Goal: Task Accomplishment & Management: Use online tool/utility

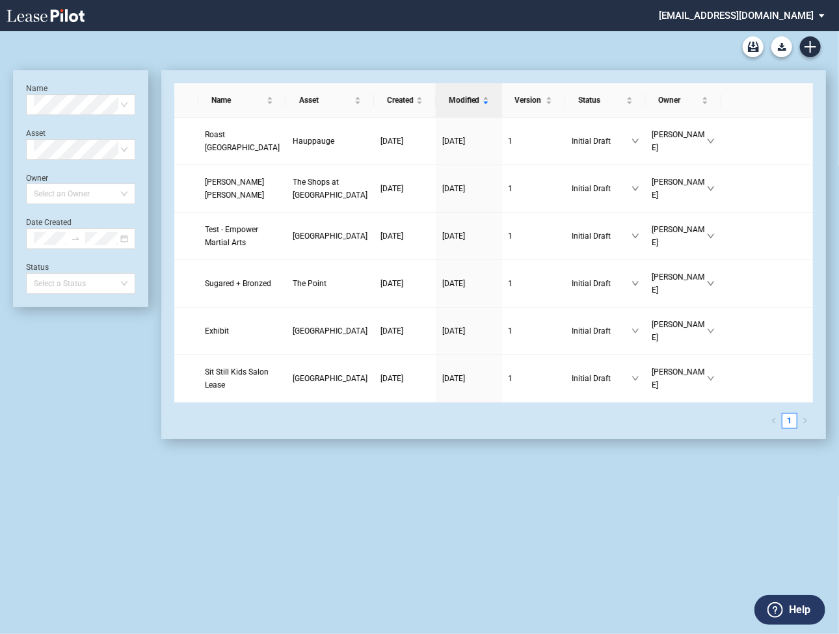
click at [730, 18] on md-select "federal@leasepilot.co Super Admin Area Admin Area Settings Sign Out" at bounding box center [746, 14] width 178 height 29
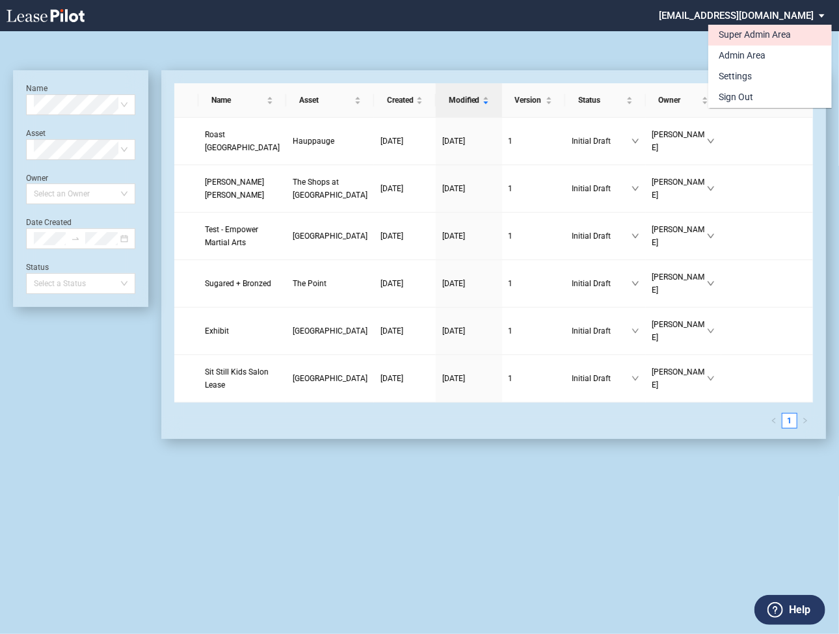
click at [729, 36] on div "Super Admin Area" at bounding box center [754, 35] width 72 height 13
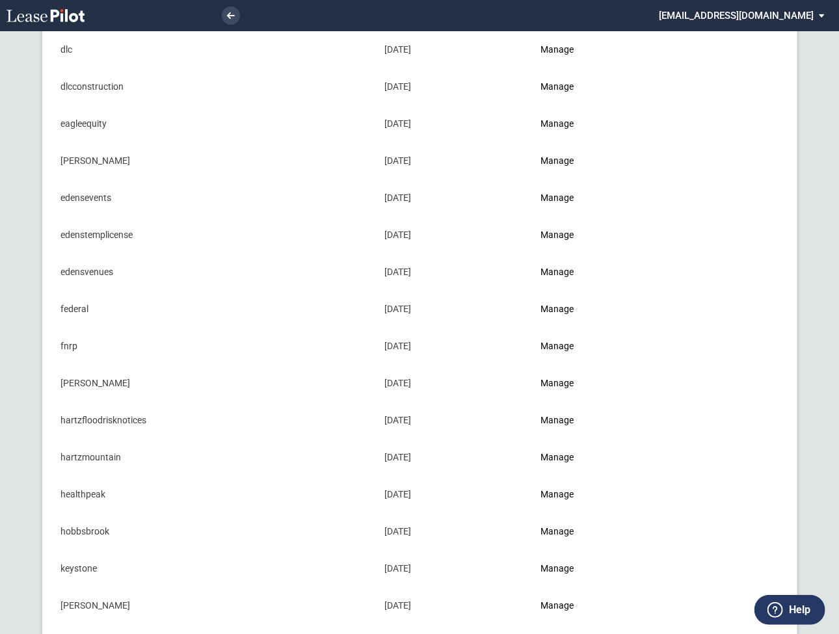
scroll to position [419, 0]
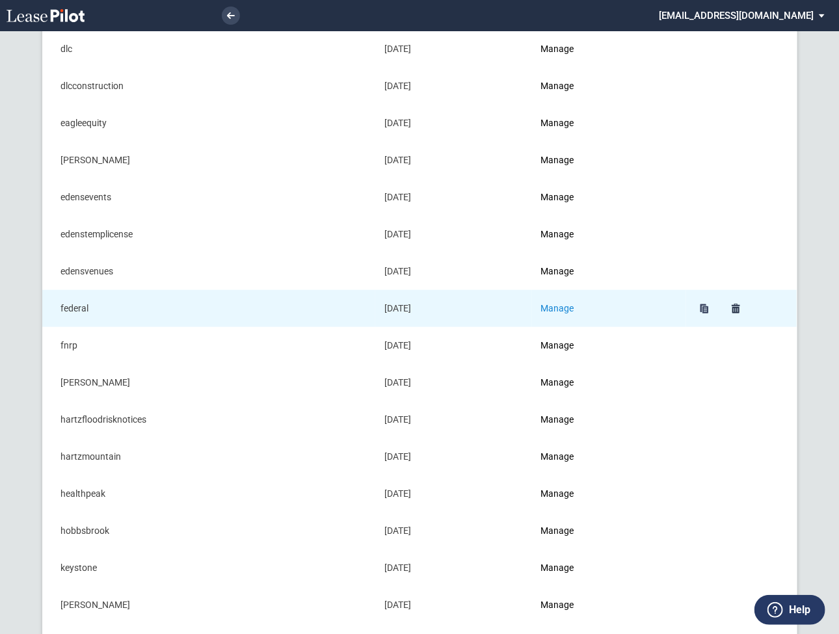
click at [571, 306] on link "Manage" at bounding box center [557, 308] width 33 height 10
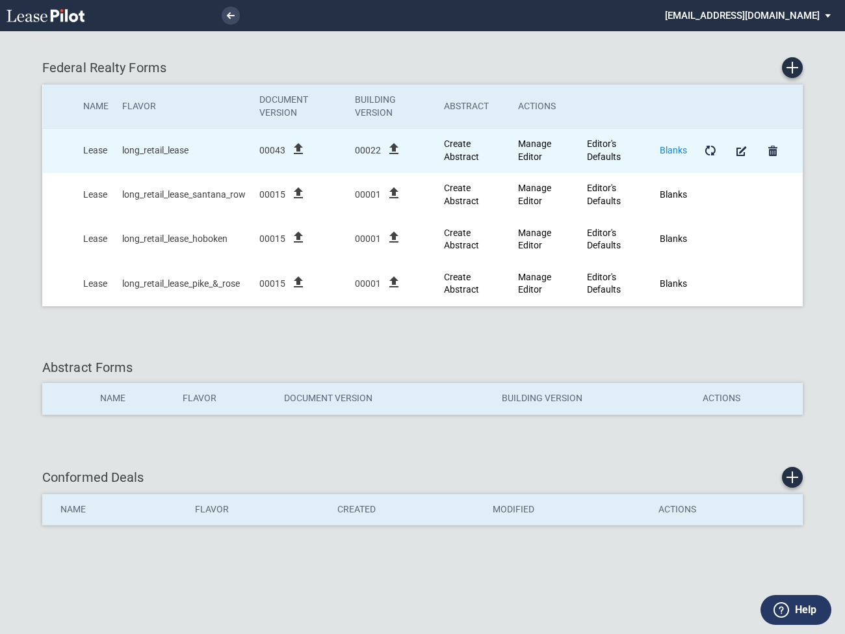
click at [674, 150] on link "Blanks" at bounding box center [673, 150] width 27 height 10
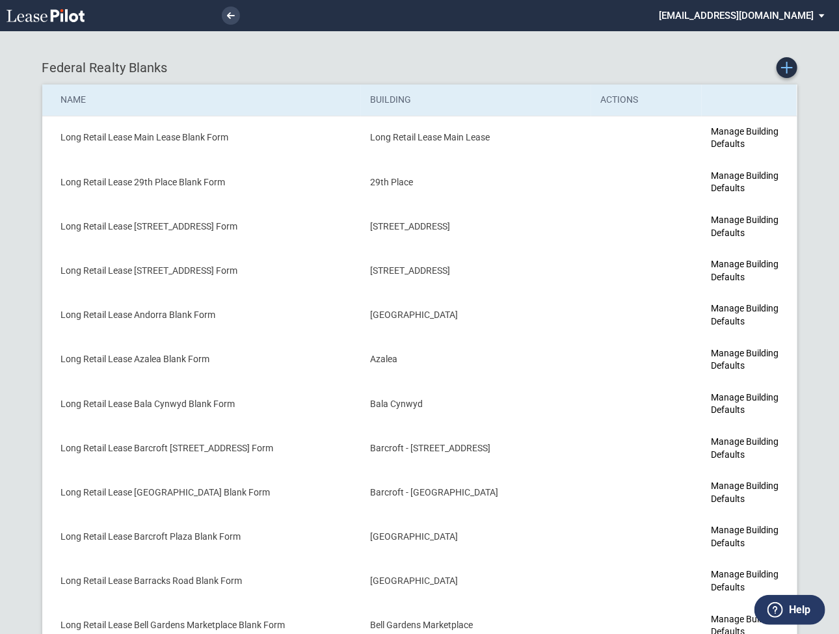
click at [783, 72] on icon "Create new Blank Form" at bounding box center [787, 68] width 12 height 12
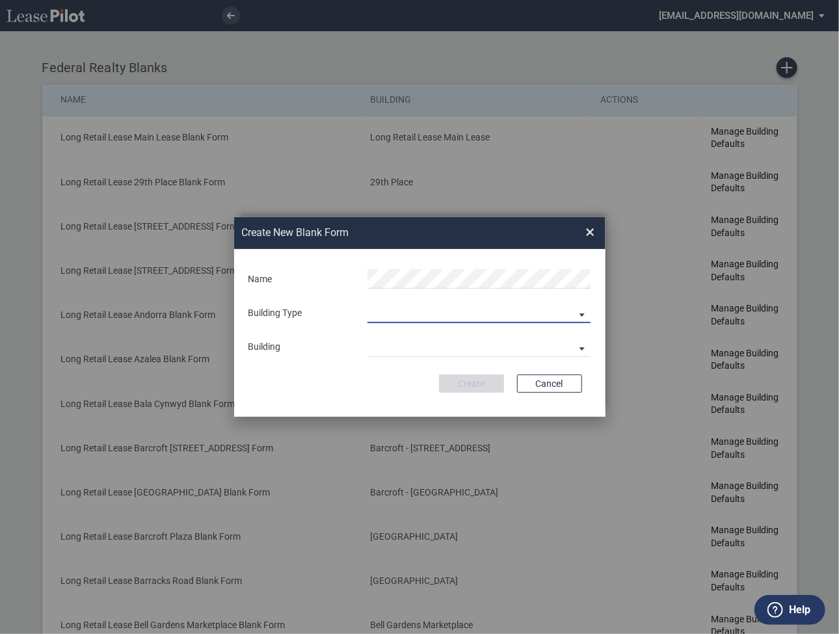
click at [423, 306] on md-select "Building Predefined Empty Building New Empty Building" at bounding box center [478, 314] width 223 height 20
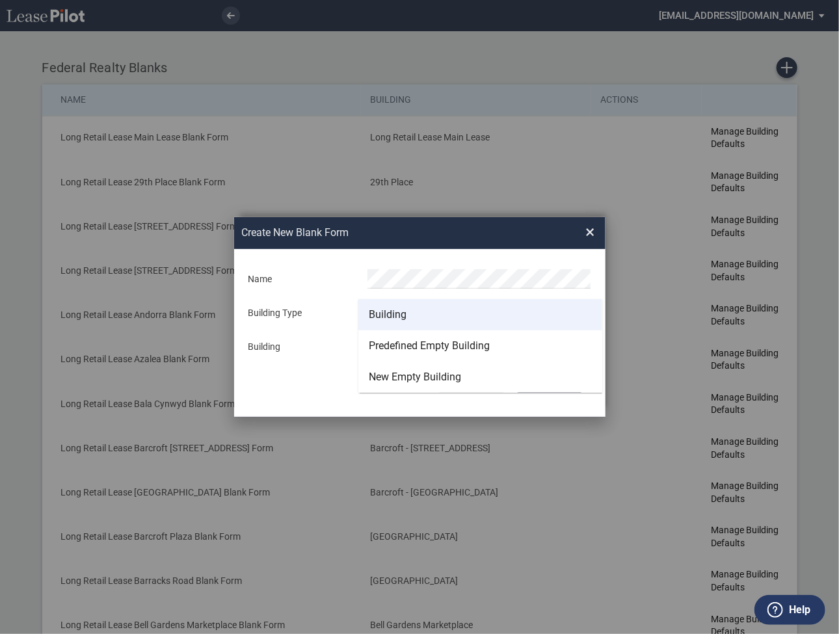
click at [395, 312] on div "Building" at bounding box center [388, 314] width 38 height 14
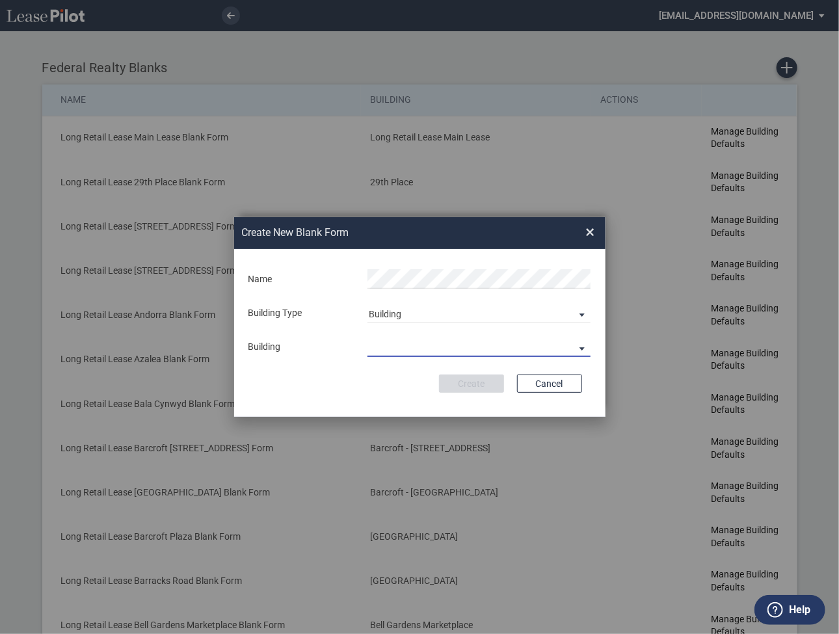
click at [393, 339] on md-select "29th Place 6464 Lincolnia Avenue 7770 Richmond Highway Andorra Azalea Bala Cynw…" at bounding box center [478, 347] width 223 height 20
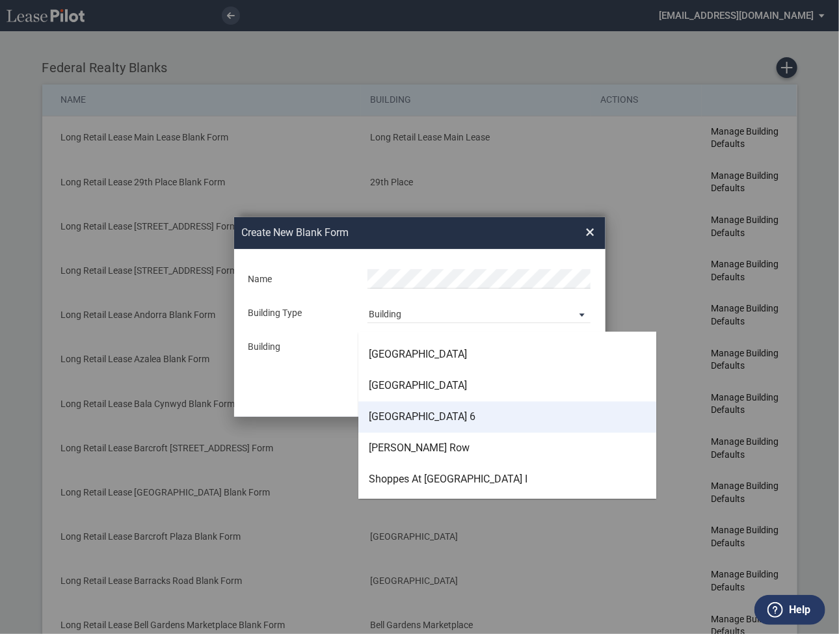
scroll to position [3270, 0]
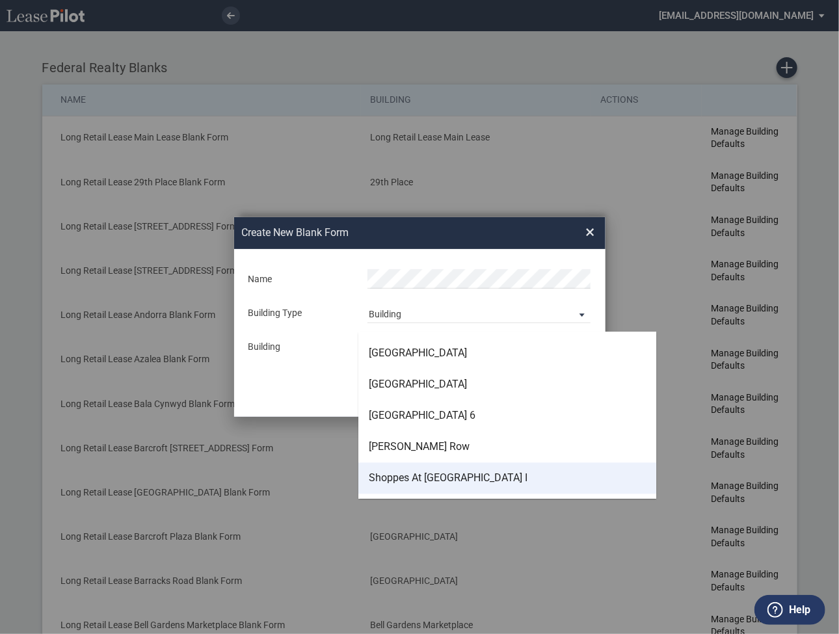
click at [397, 480] on div "Shoppes At Nottingham Square I" at bounding box center [448, 478] width 159 height 14
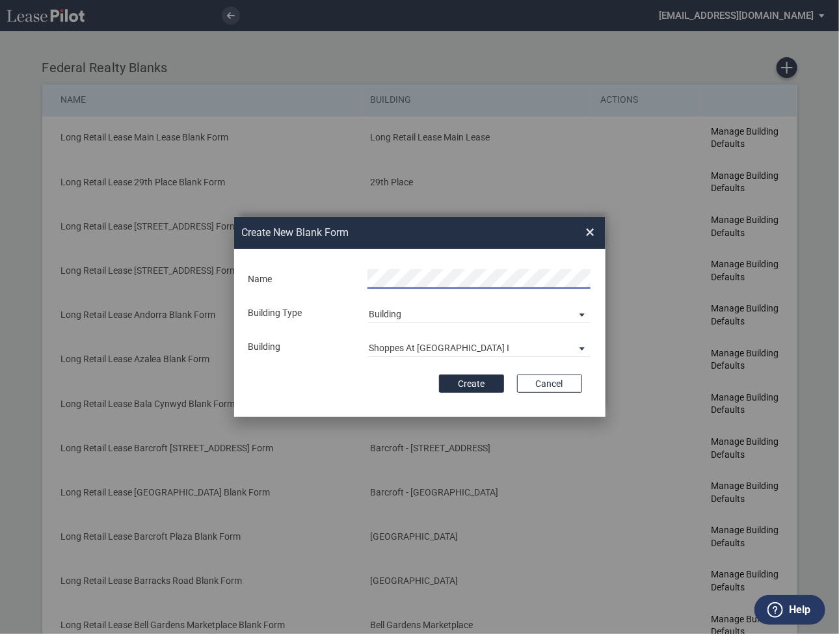
scroll to position [0, 34]
click at [467, 384] on button "Create" at bounding box center [471, 383] width 65 height 18
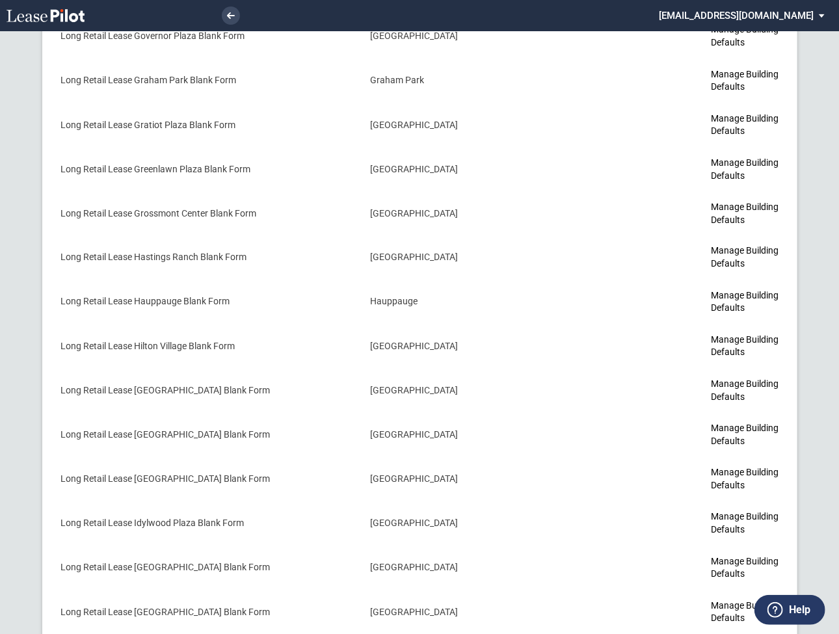
scroll to position [3495, 0]
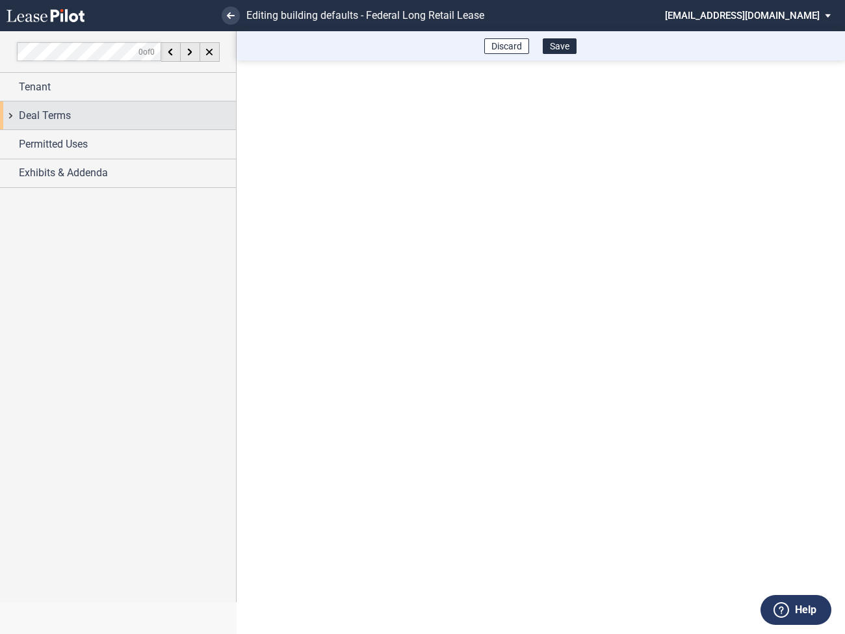
click at [12, 118] on div "Deal Terms" at bounding box center [118, 115] width 236 height 28
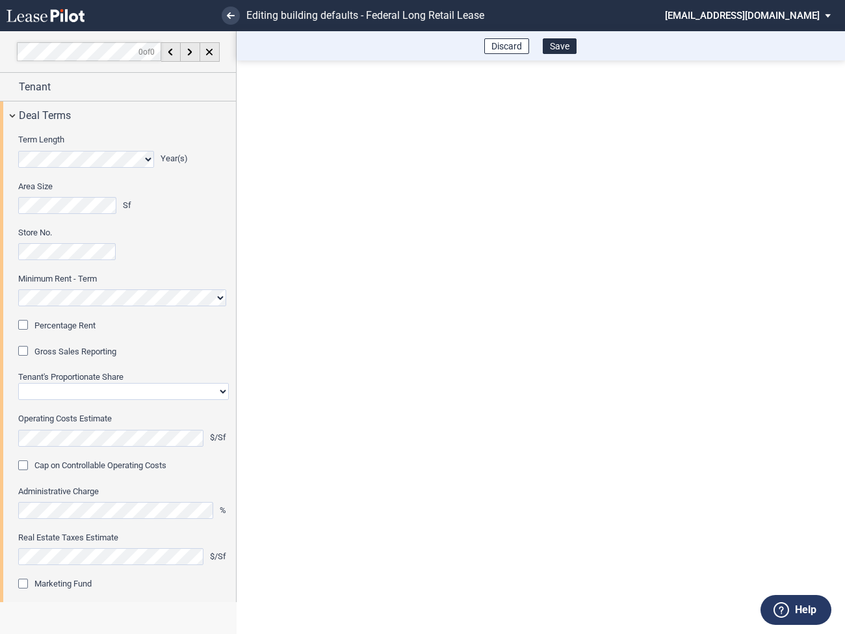
click at [25, 326] on div "Percentage Rent" at bounding box center [24, 326] width 13 height 13
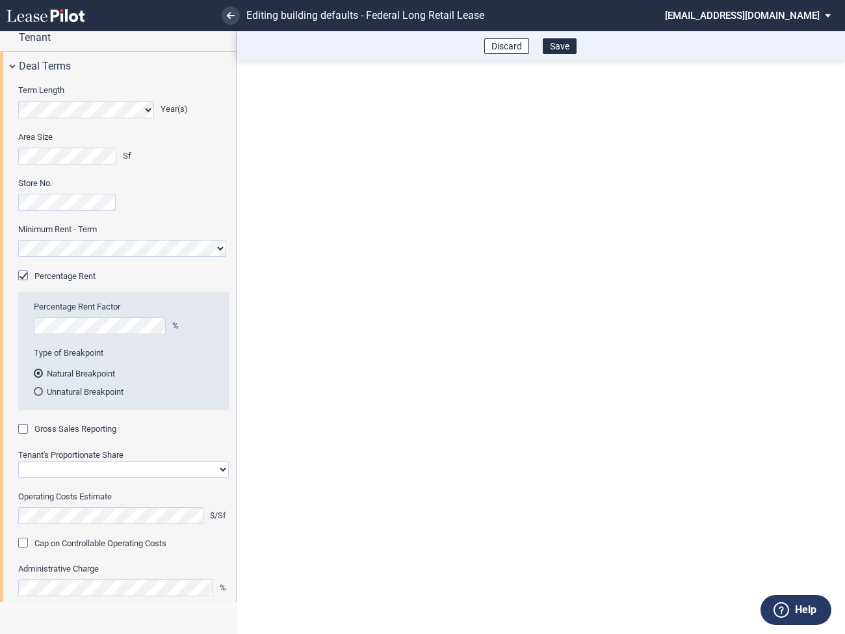
scroll to position [126, 0]
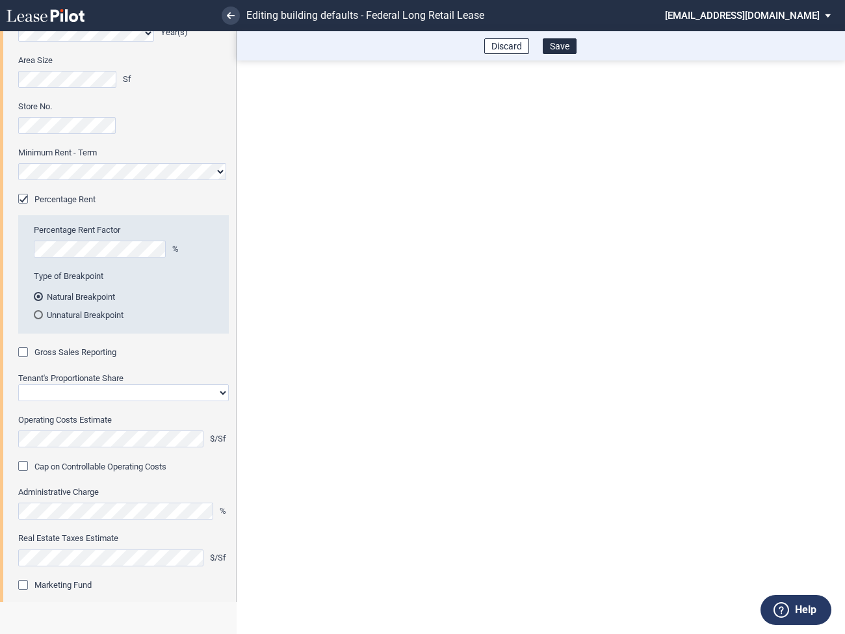
click at [25, 350] on div "Gross Sales Reporting" at bounding box center [24, 353] width 13 height 13
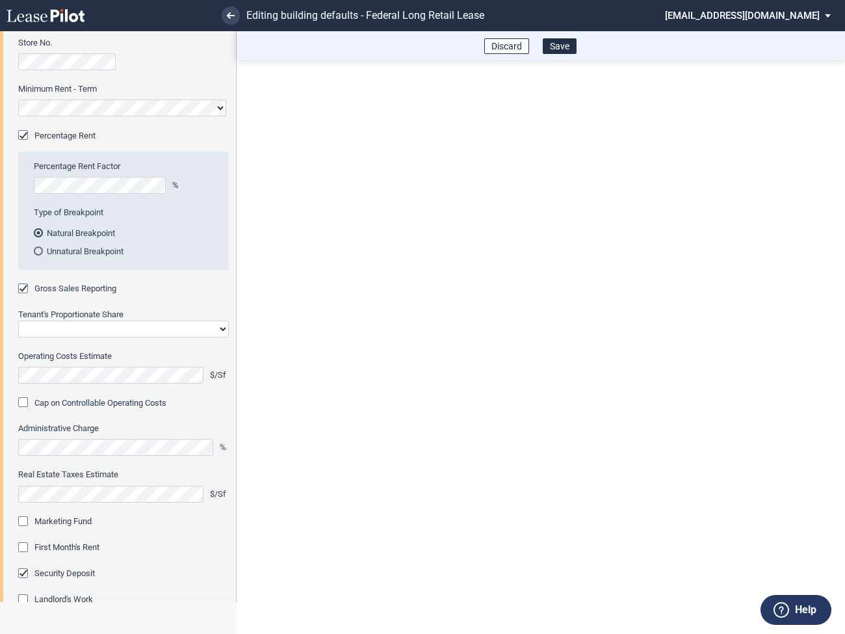
scroll to position [203, 0]
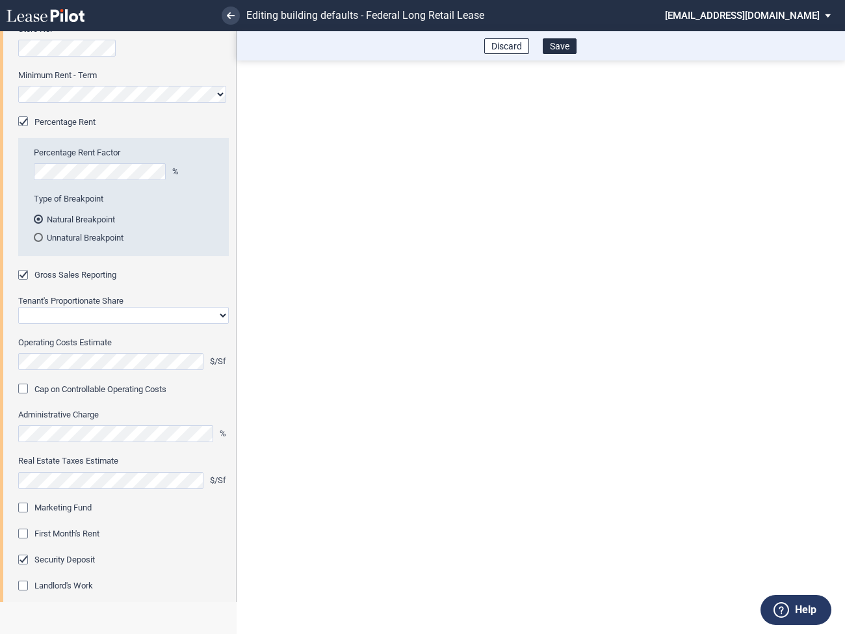
click at [77, 317] on select "Straight GLA Net Major" at bounding box center [123, 315] width 211 height 17
select select "straight GLA"
click at [18, 307] on select "Straight GLA Net Major" at bounding box center [123, 315] width 211 height 17
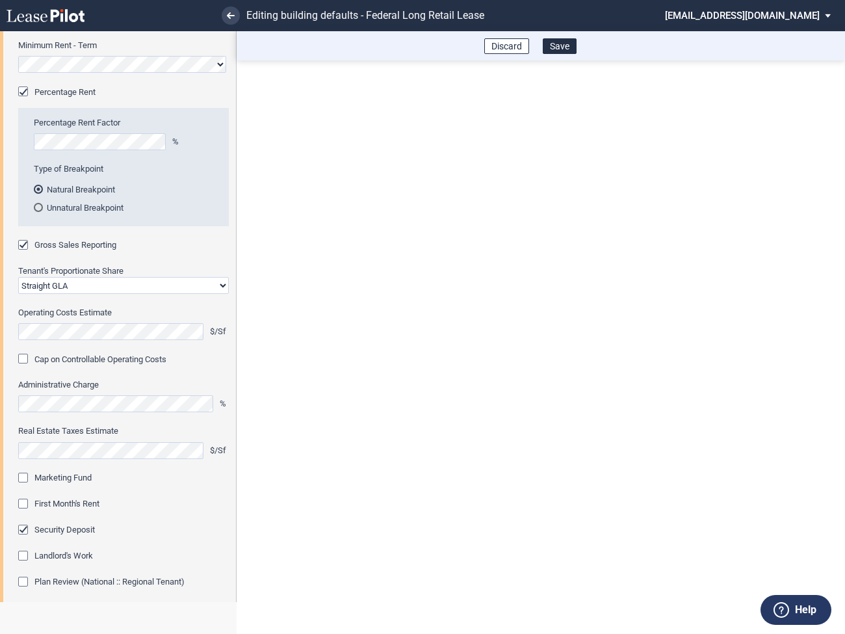
click at [25, 482] on div "Marketing Fund" at bounding box center [24, 479] width 13 height 13
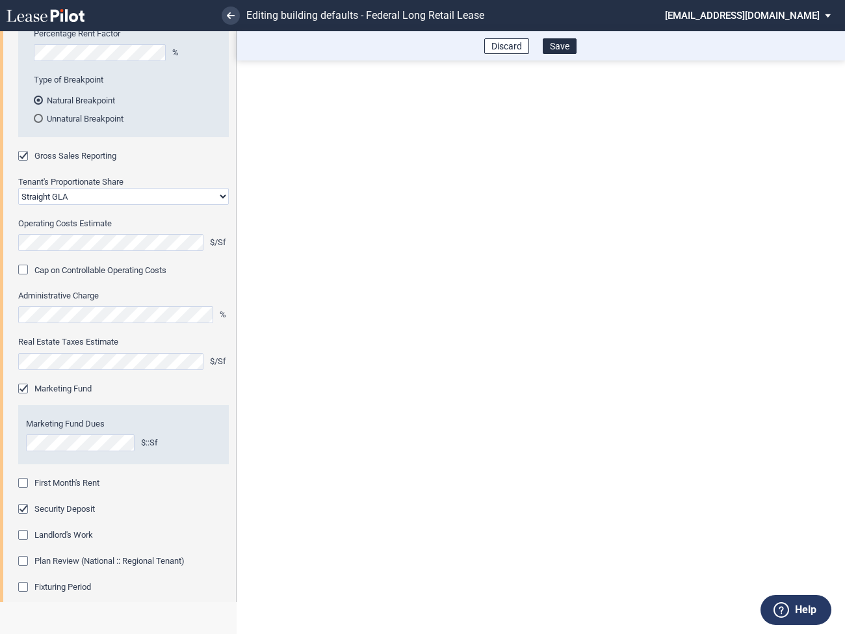
scroll to position [329, 0]
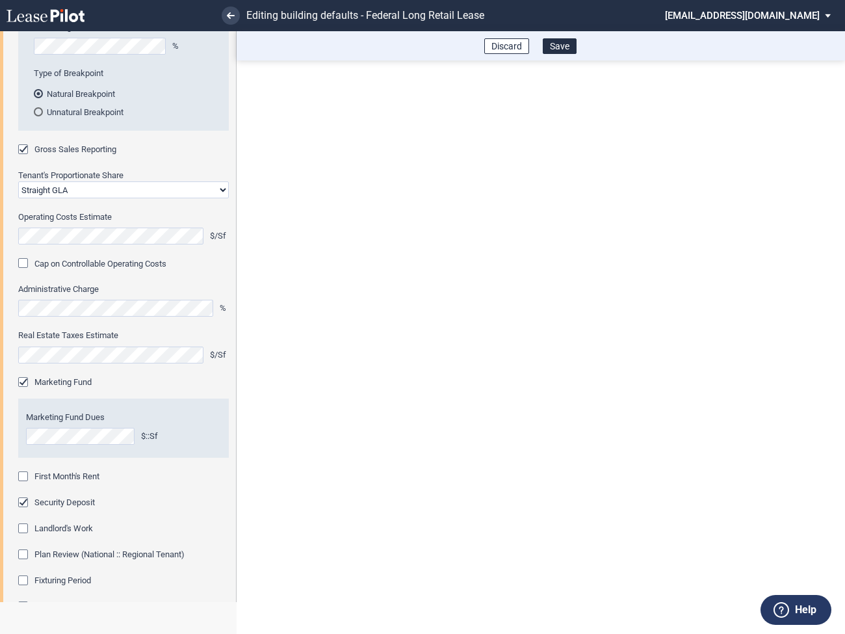
click at [26, 476] on div "First Month's Rent" at bounding box center [24, 477] width 13 height 13
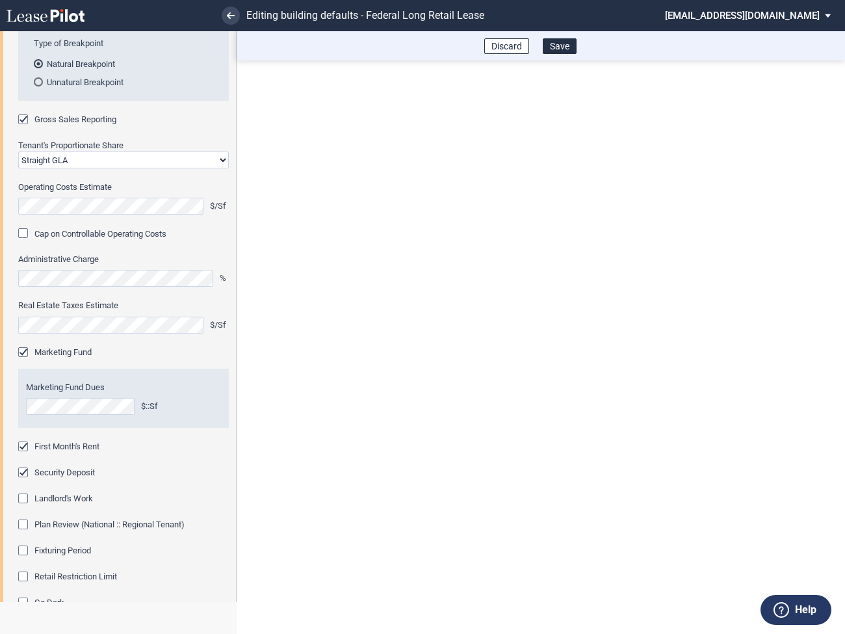
scroll to position [393, 0]
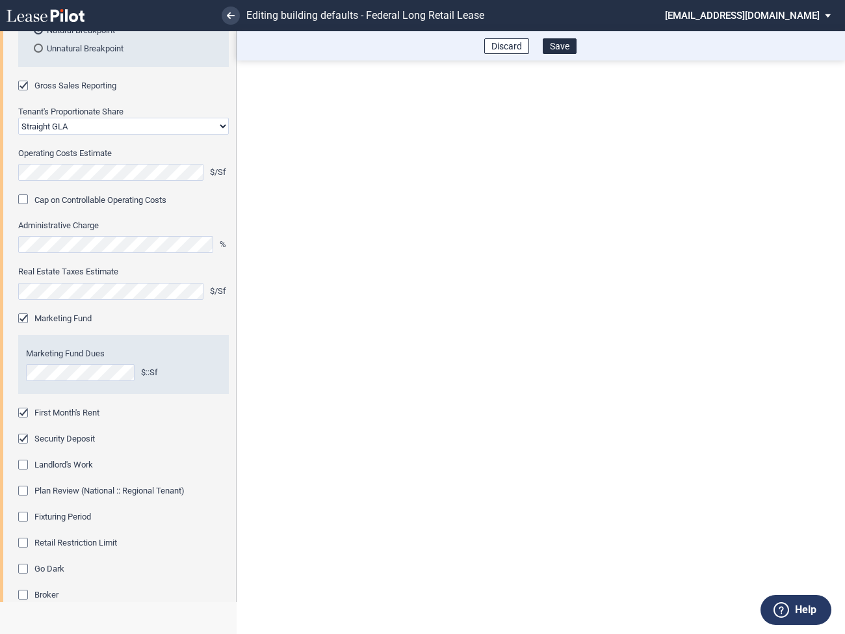
click at [22, 514] on div "Fixturing Period" at bounding box center [24, 518] width 13 height 13
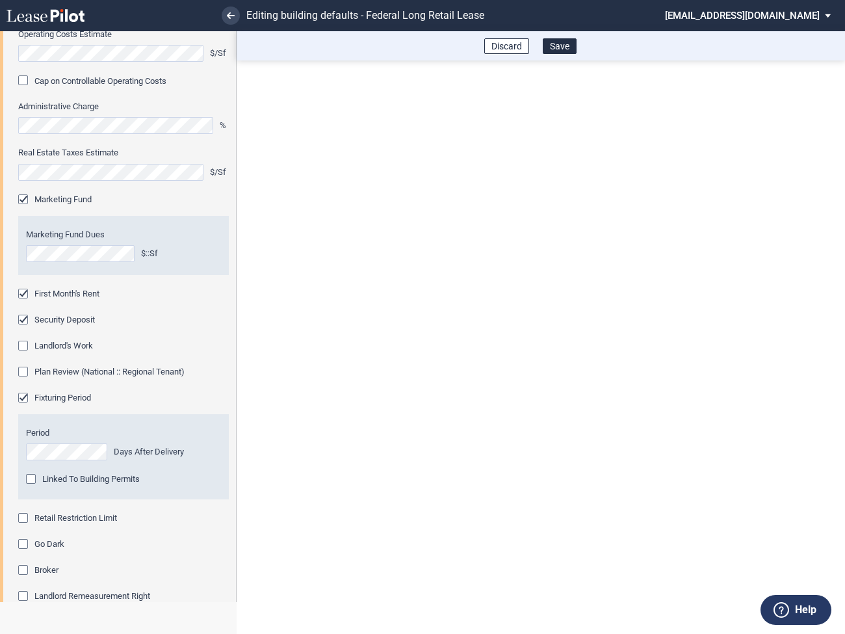
click at [22, 519] on div "Retail Restriction Limit" at bounding box center [24, 519] width 13 height 13
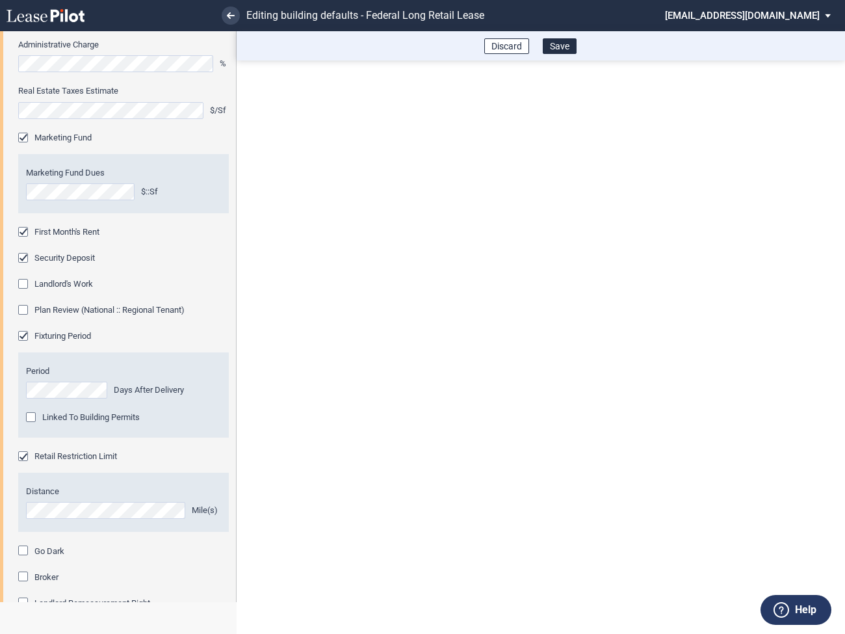
scroll to position [685, 0]
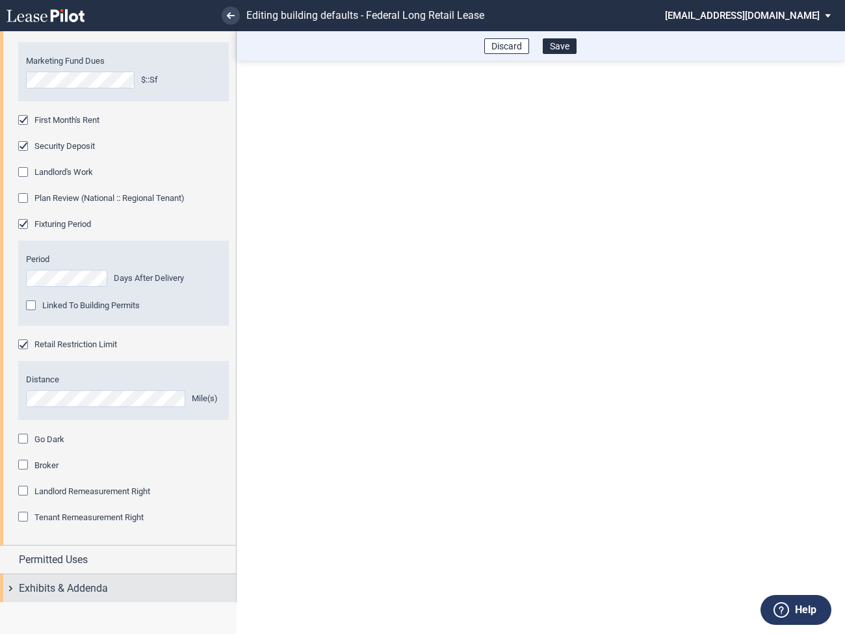
click at [14, 586] on div "Exhibits & Addenda" at bounding box center [118, 588] width 236 height 28
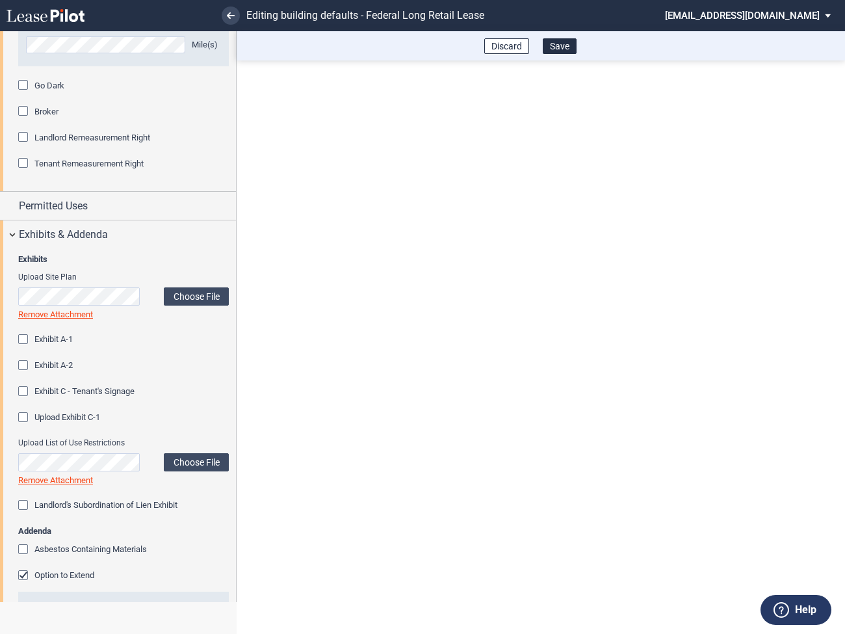
scroll to position [1100, 0]
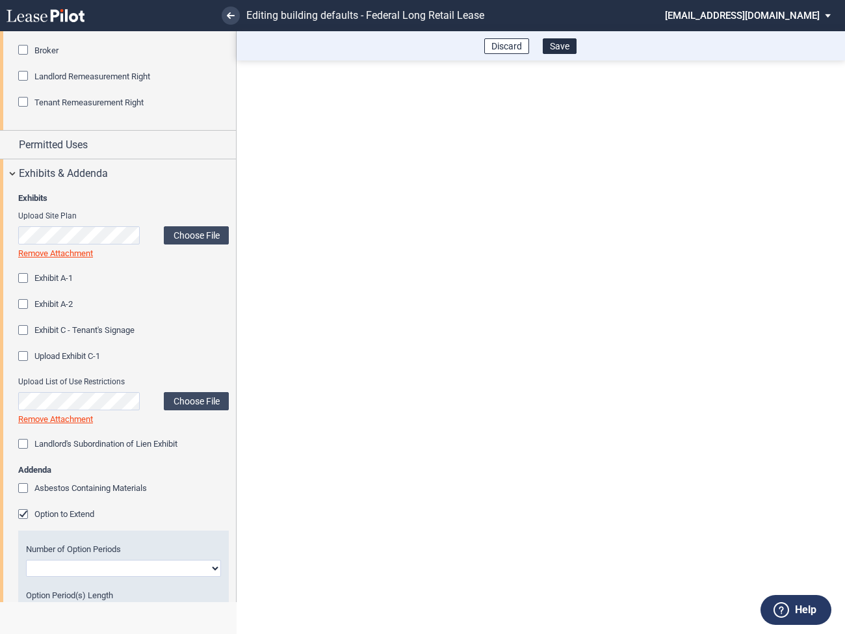
click at [27, 515] on div "Option to Extend" at bounding box center [24, 515] width 13 height 13
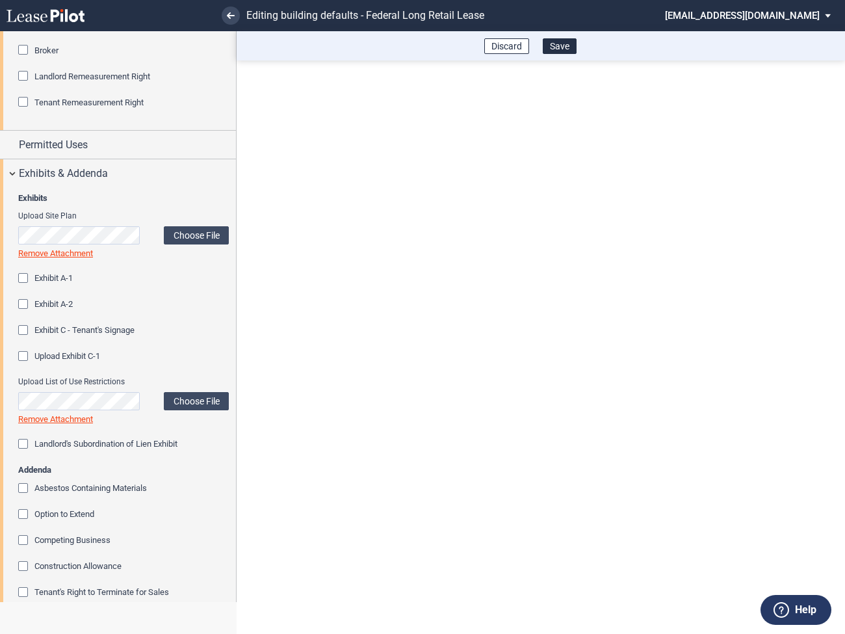
scroll to position [1344, 0]
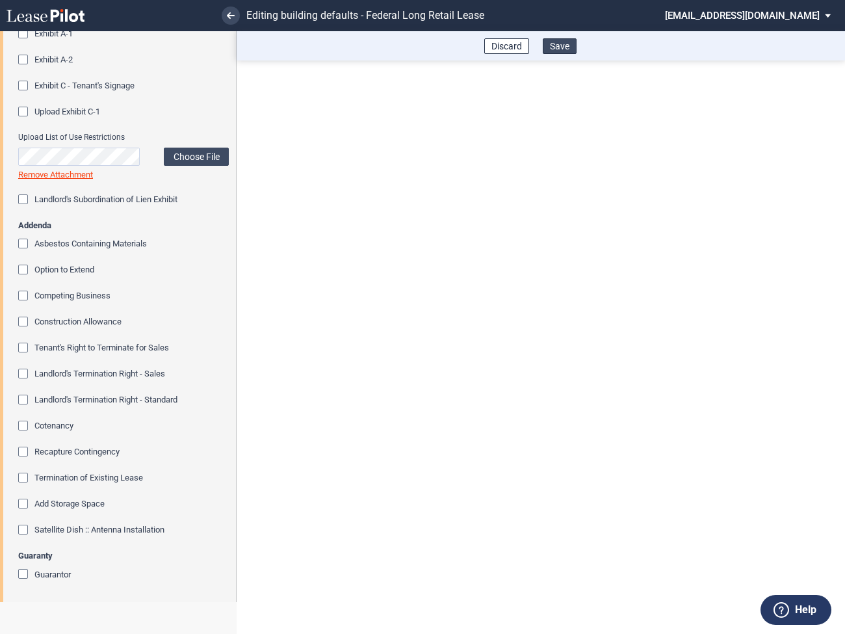
click at [560, 47] on button "Save" at bounding box center [560, 46] width 34 height 16
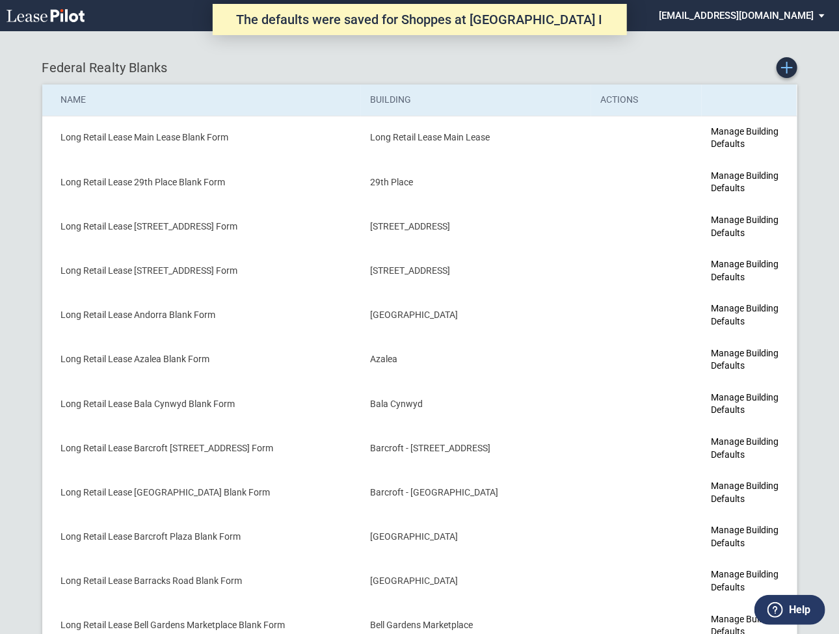
click at [787, 69] on icon "Create new Blank Form" at bounding box center [787, 68] width 12 height 12
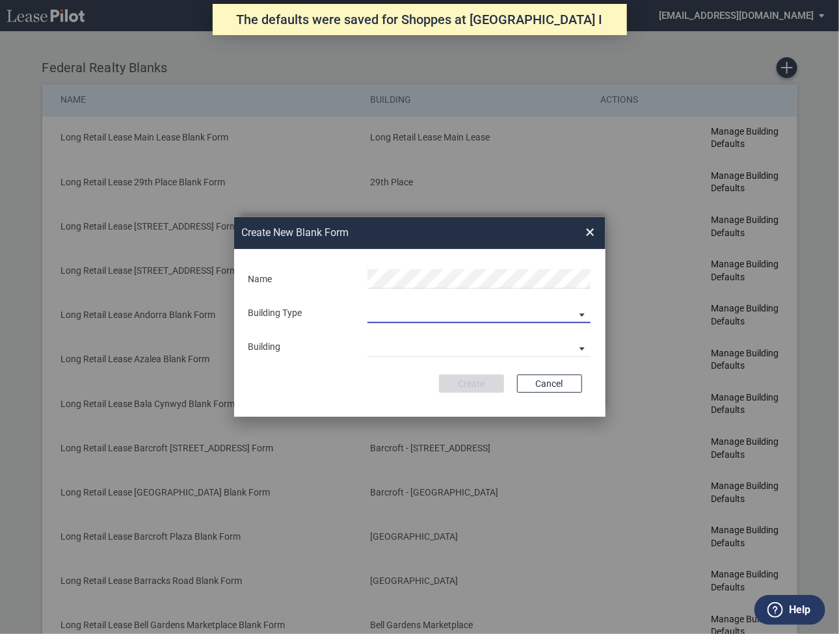
click at [421, 313] on md-select "Building Predefined Empty Building New Empty Building" at bounding box center [478, 314] width 223 height 20
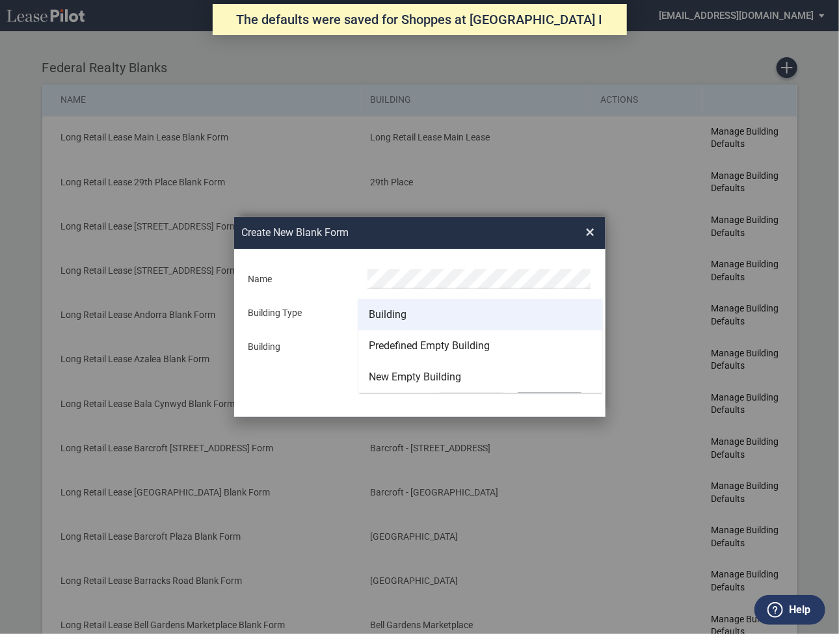
click at [394, 317] on div "Building" at bounding box center [388, 314] width 38 height 14
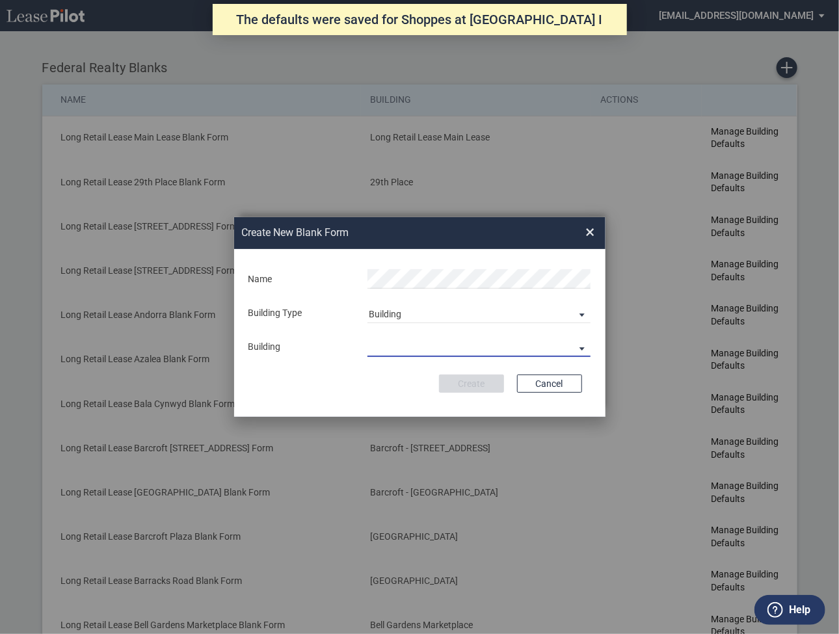
click at [393, 344] on md-select "29th Place 6464 Lincolnia Avenue 7770 Richmond Highway Andorra Azalea Bala Cynw…" at bounding box center [478, 347] width 223 height 20
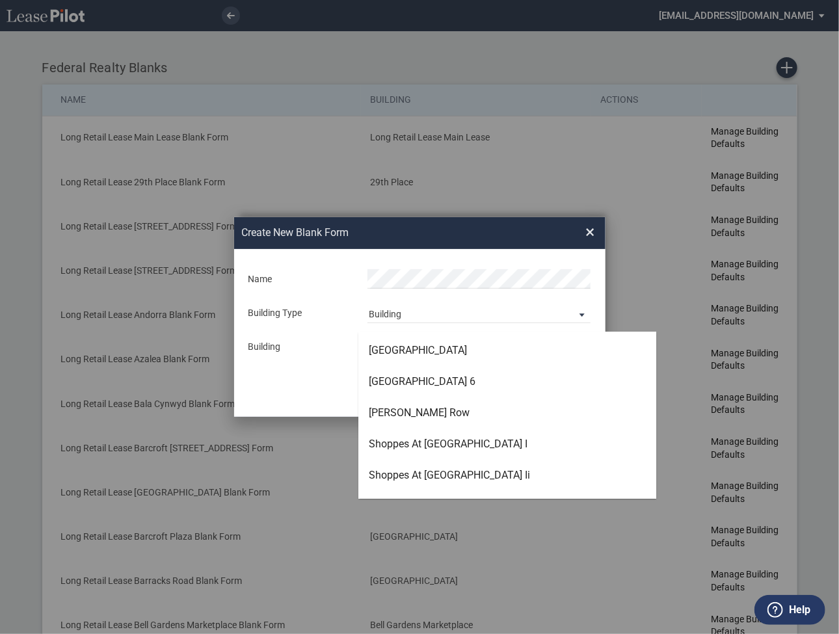
scroll to position [3306, 0]
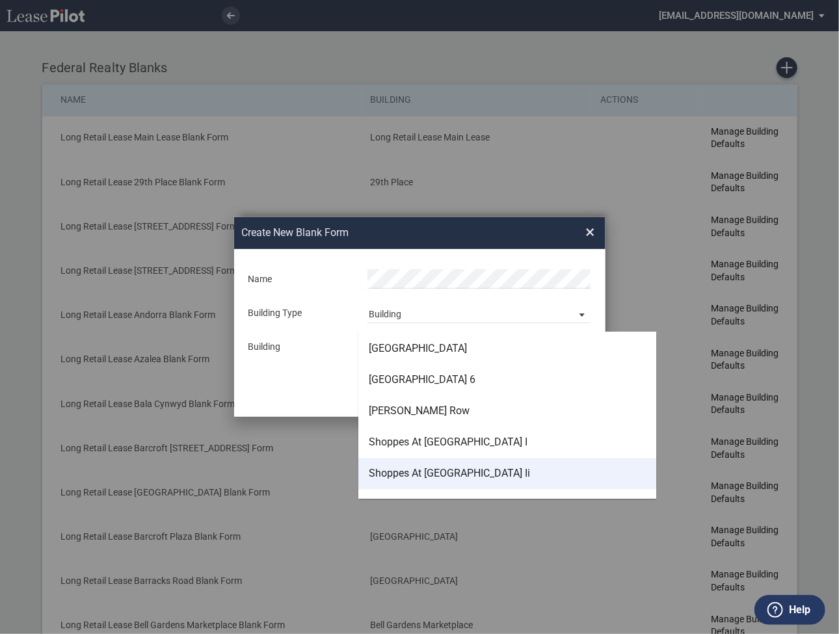
click at [402, 475] on div "Shoppes At Nottingham Square Ii" at bounding box center [449, 474] width 161 height 14
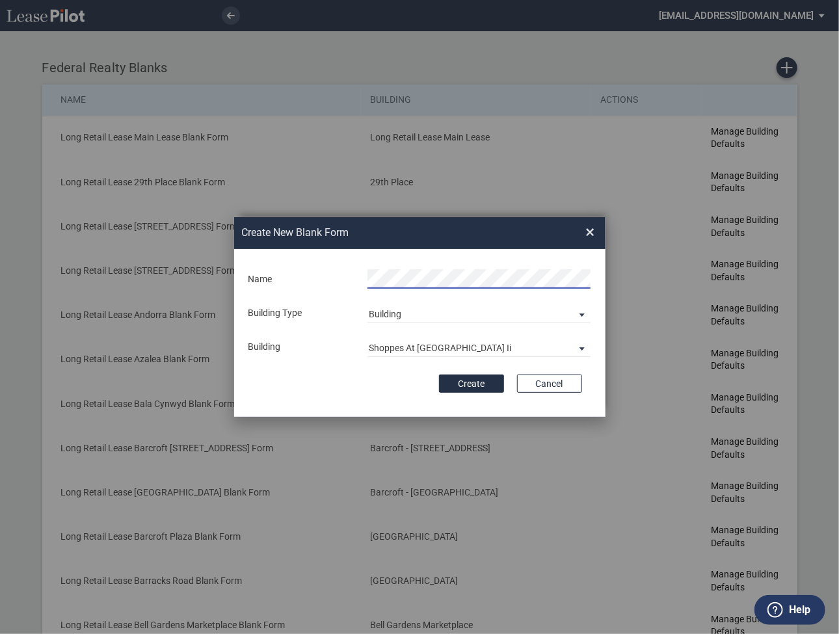
scroll to position [0, 36]
click at [479, 384] on button "Create" at bounding box center [471, 383] width 65 height 18
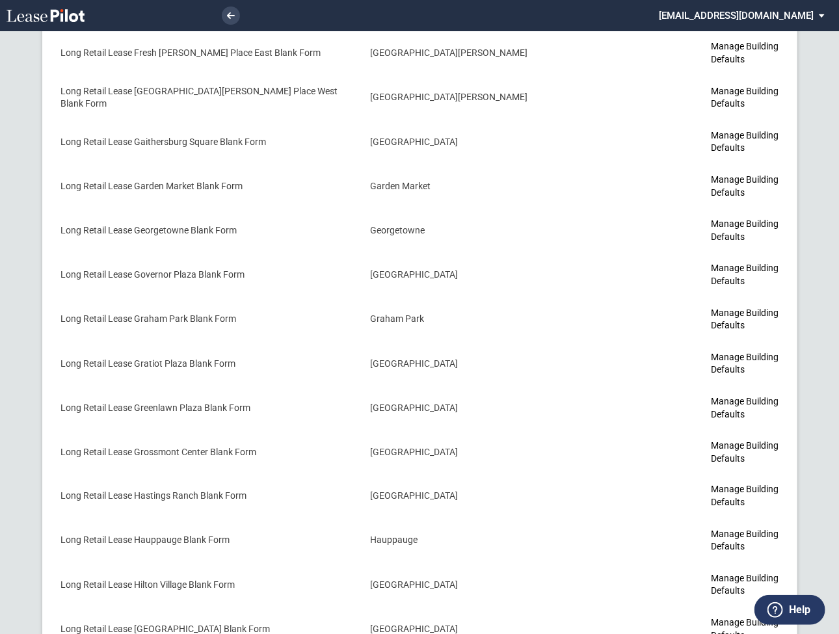
scroll to position [3532, 0]
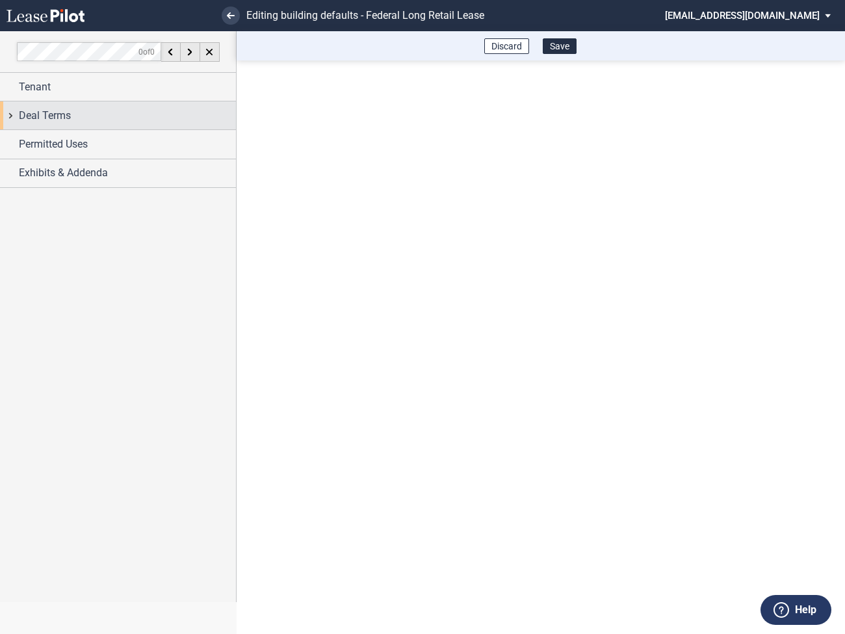
click at [10, 118] on div "Deal Terms" at bounding box center [118, 115] width 236 height 28
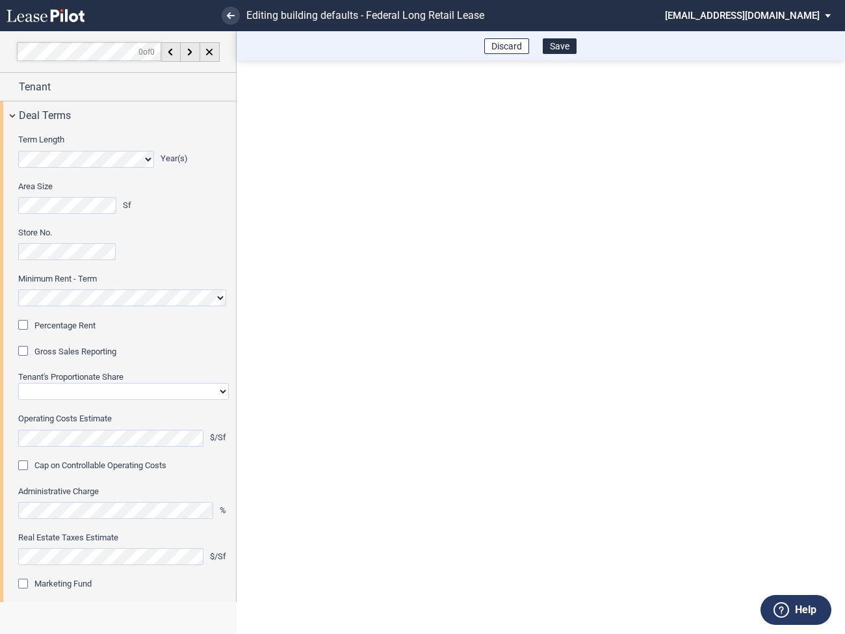
click at [26, 320] on div "Percentage Rent" at bounding box center [24, 326] width 13 height 13
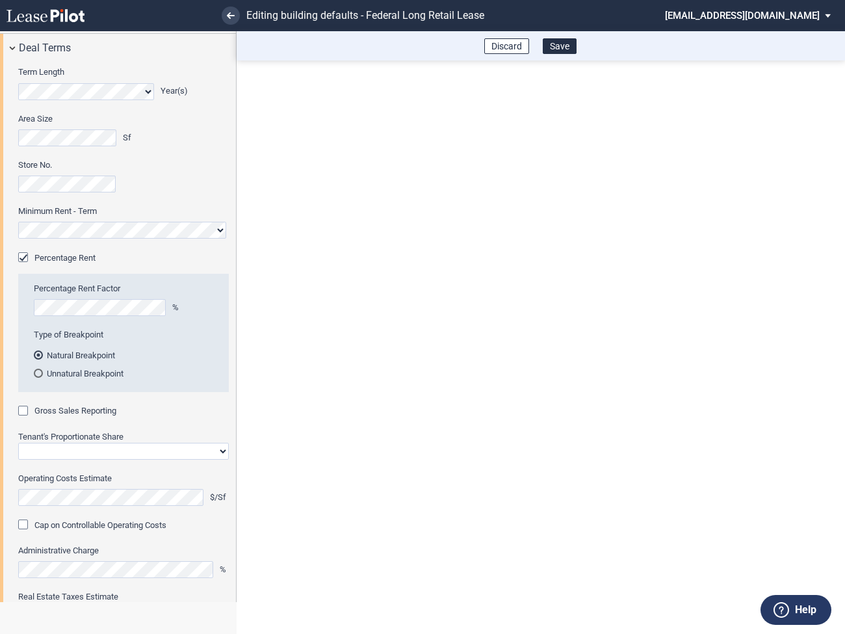
click at [26, 413] on div "Gross Sales Reporting" at bounding box center [24, 412] width 13 height 13
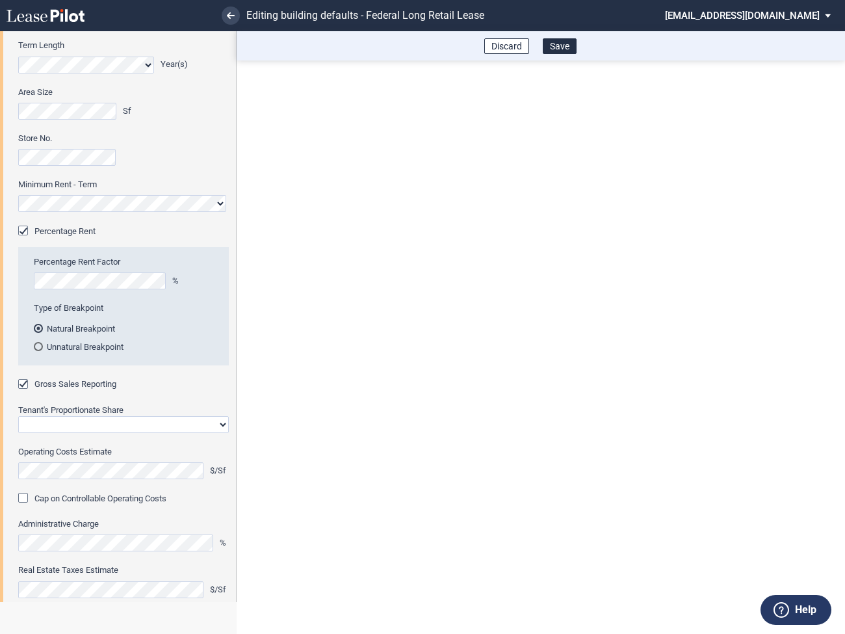
scroll to position [116, 0]
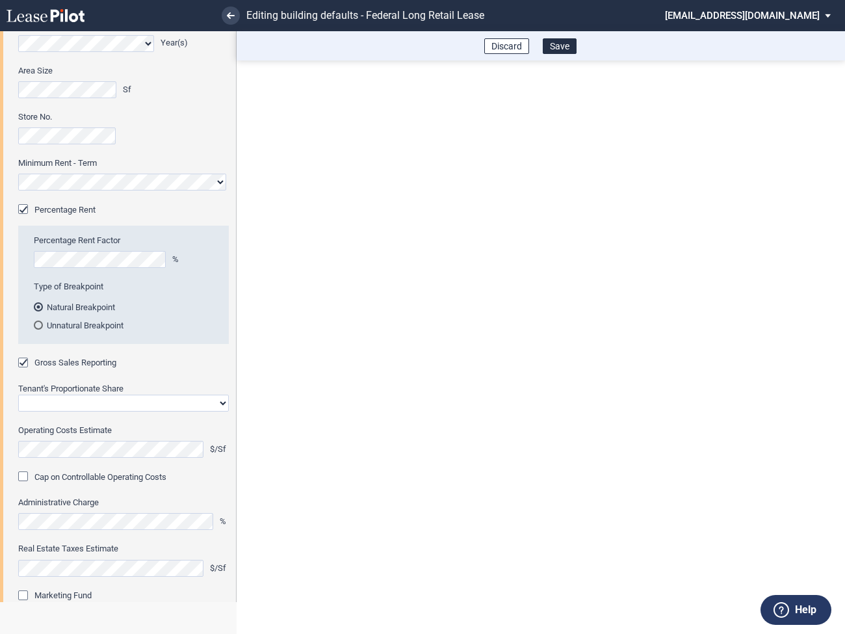
click at [55, 402] on select "Straight GLA Net Major" at bounding box center [123, 403] width 211 height 17
select select "straight GLA"
click at [18, 395] on select "Straight GLA Net Major" at bounding box center [123, 403] width 211 height 17
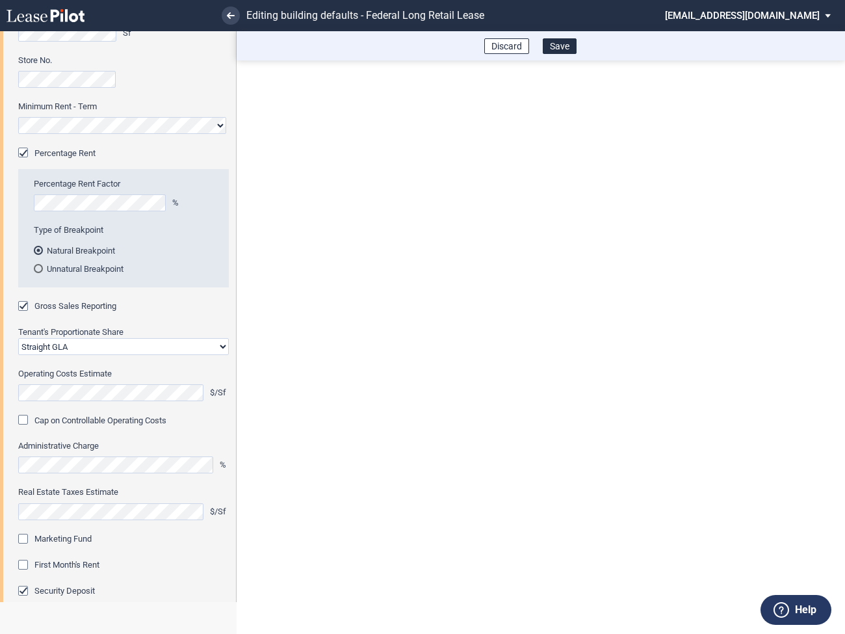
scroll to position [183, 0]
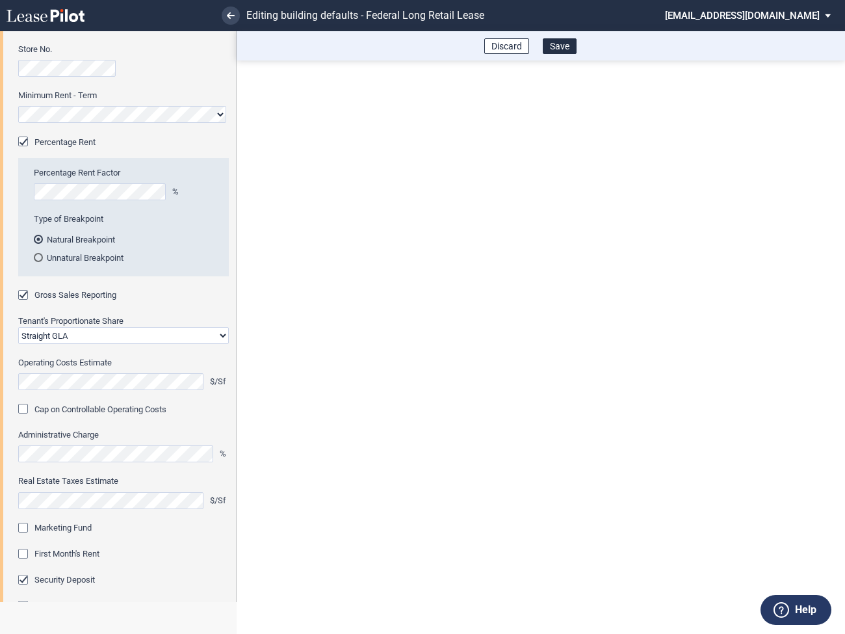
click at [23, 527] on div "Marketing Fund" at bounding box center [24, 529] width 13 height 13
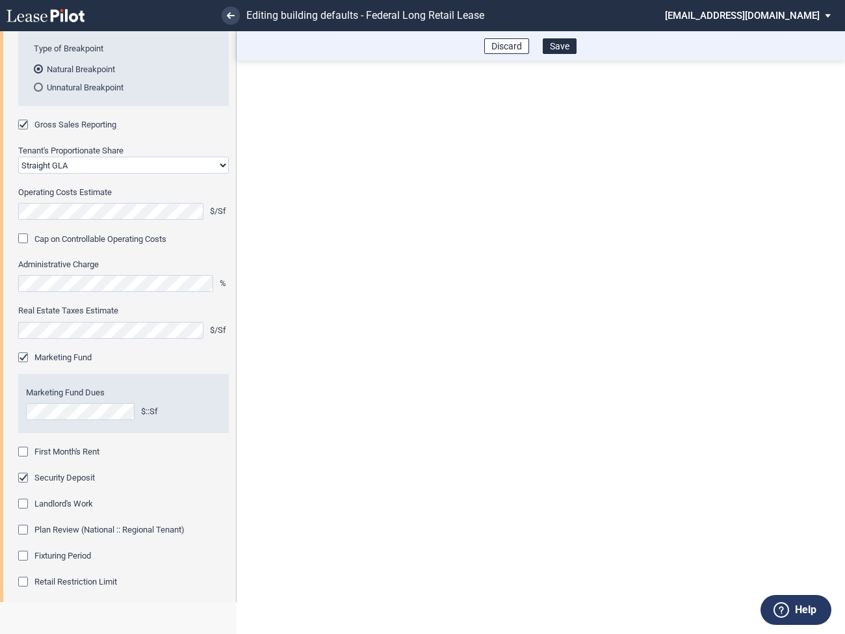
scroll to position [384, 0]
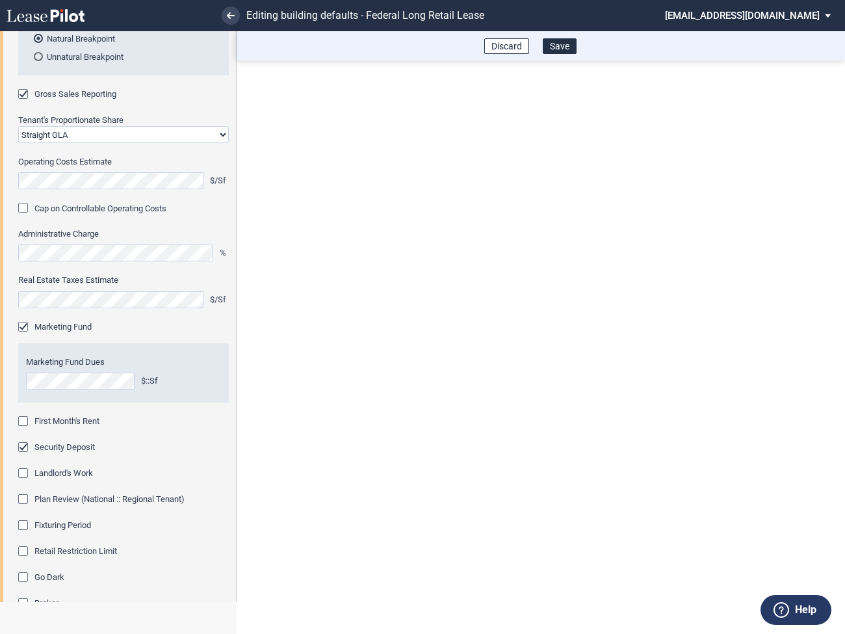
click at [25, 424] on div "First Month's Rent" at bounding box center [24, 422] width 13 height 13
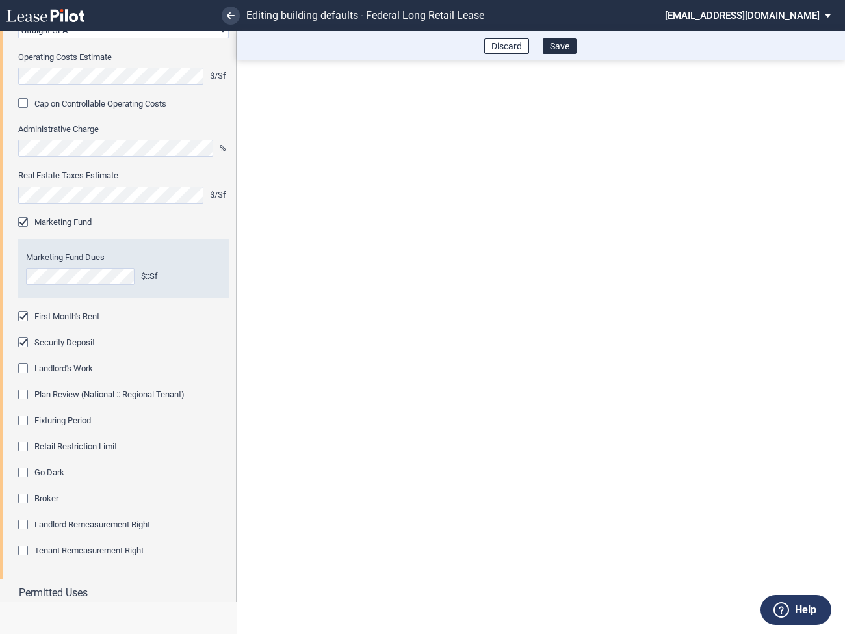
scroll to position [501, 0]
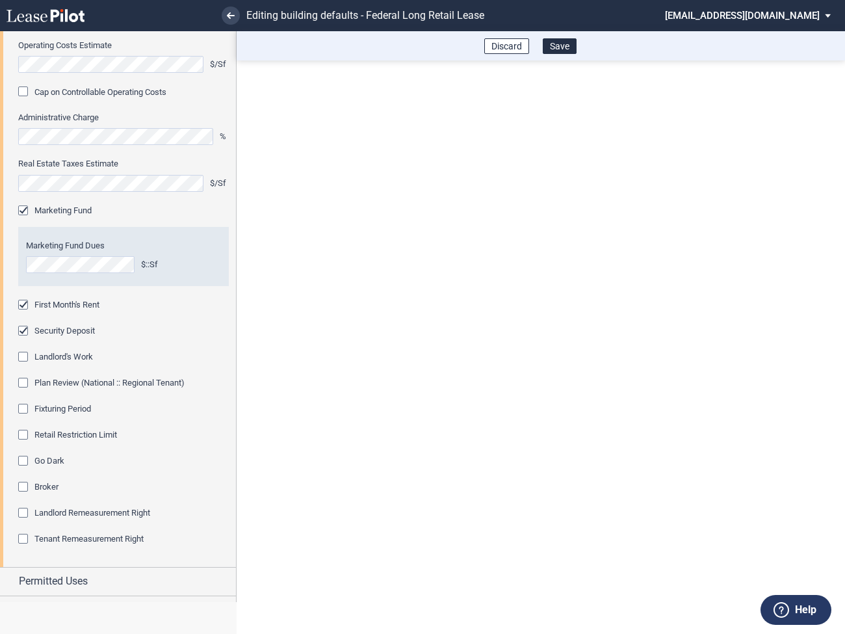
click at [23, 407] on div "Fixturing Period" at bounding box center [24, 410] width 13 height 13
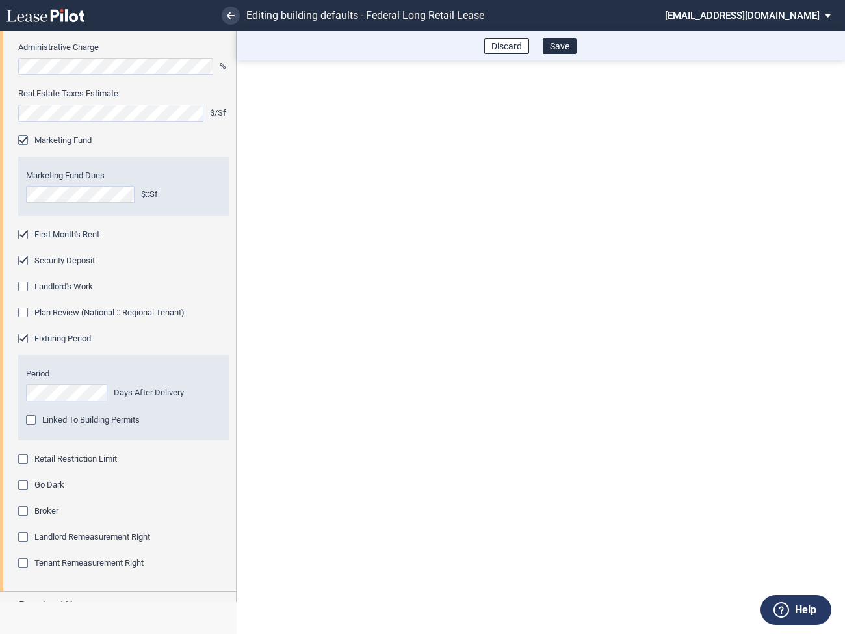
scroll to position [577, 0]
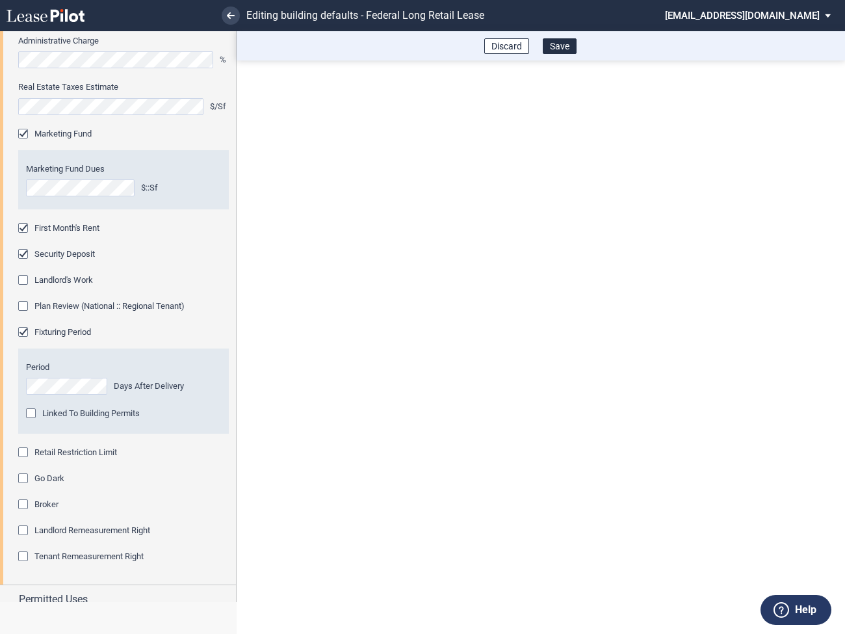
click at [23, 454] on div "Retail Restriction Limit" at bounding box center [24, 453] width 13 height 13
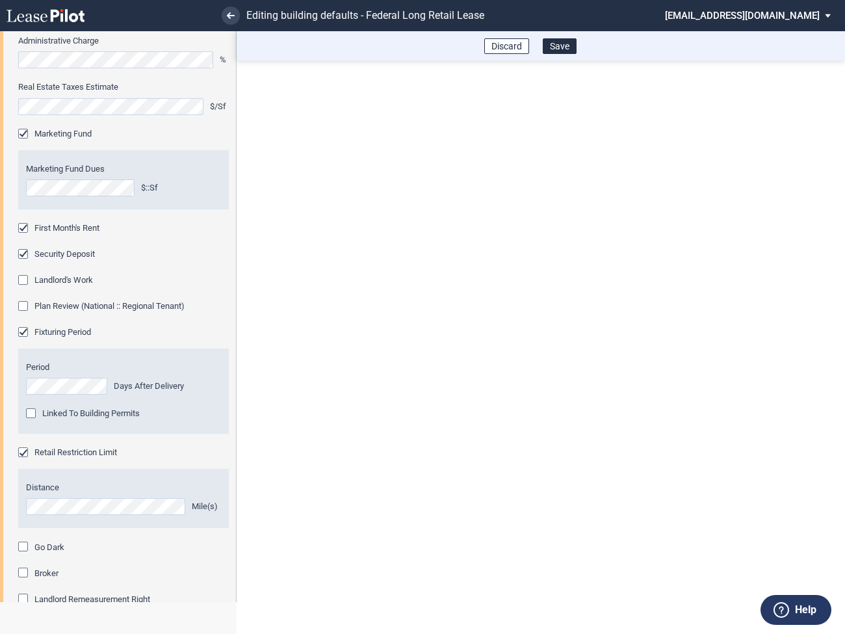
scroll to position [685, 0]
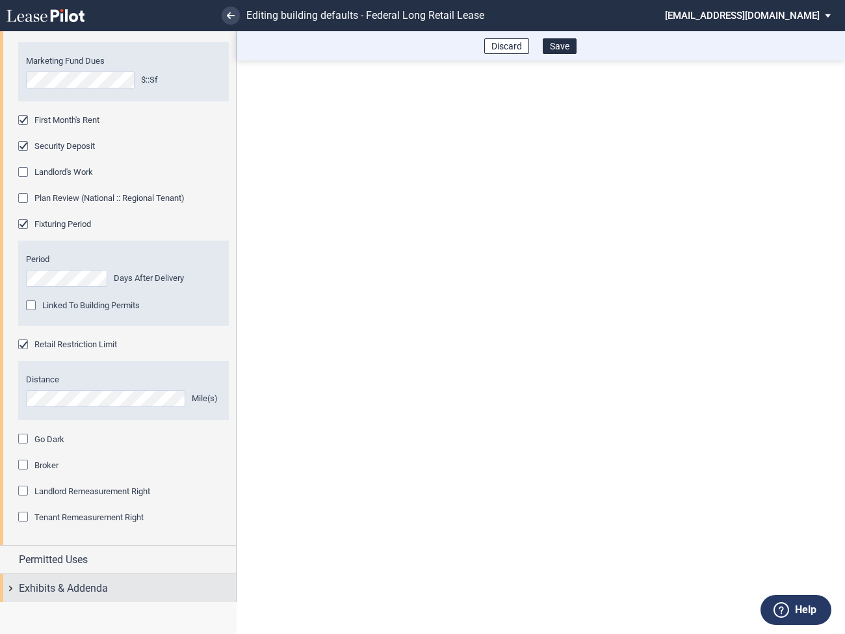
click at [7, 588] on div "Exhibits & Addenda" at bounding box center [118, 588] width 236 height 28
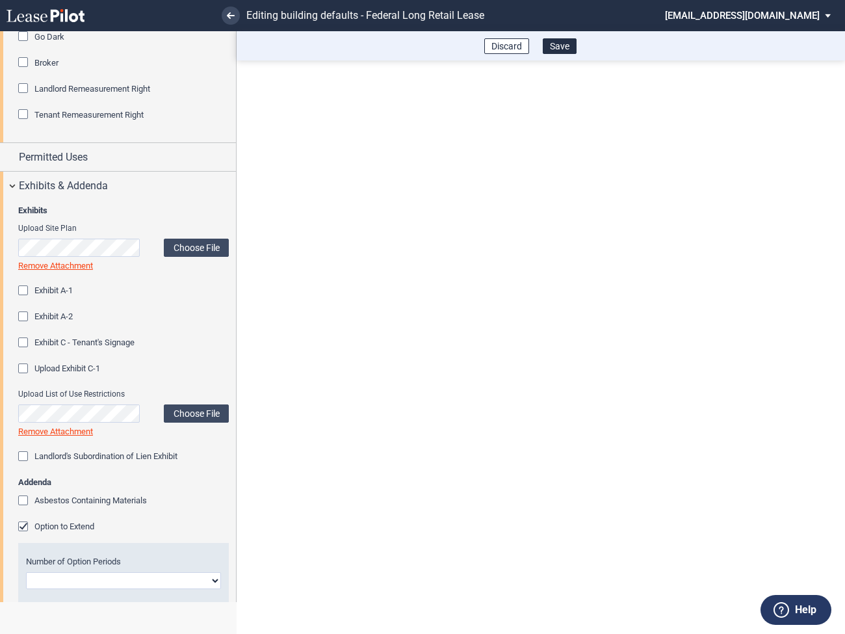
click at [23, 524] on div "Option to Extend" at bounding box center [24, 527] width 13 height 13
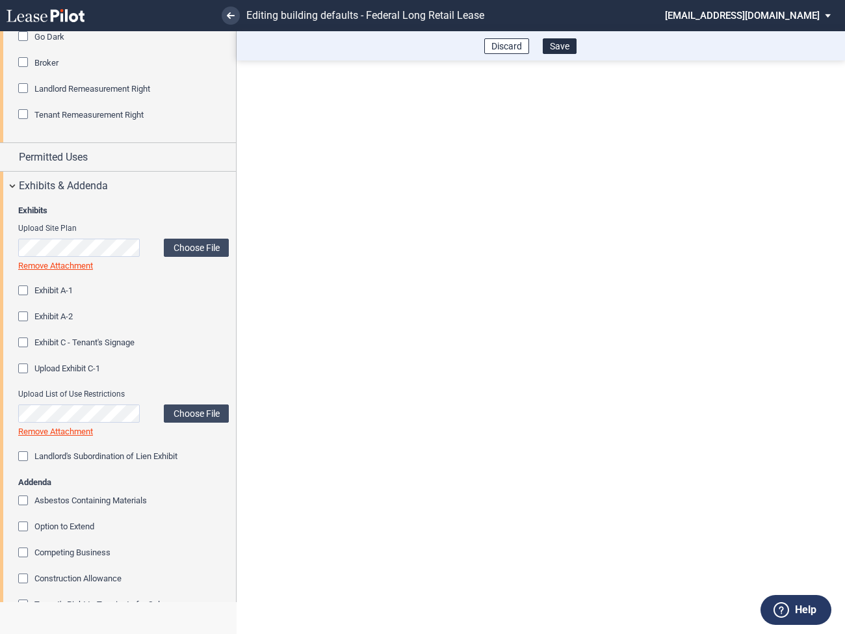
scroll to position [1344, 0]
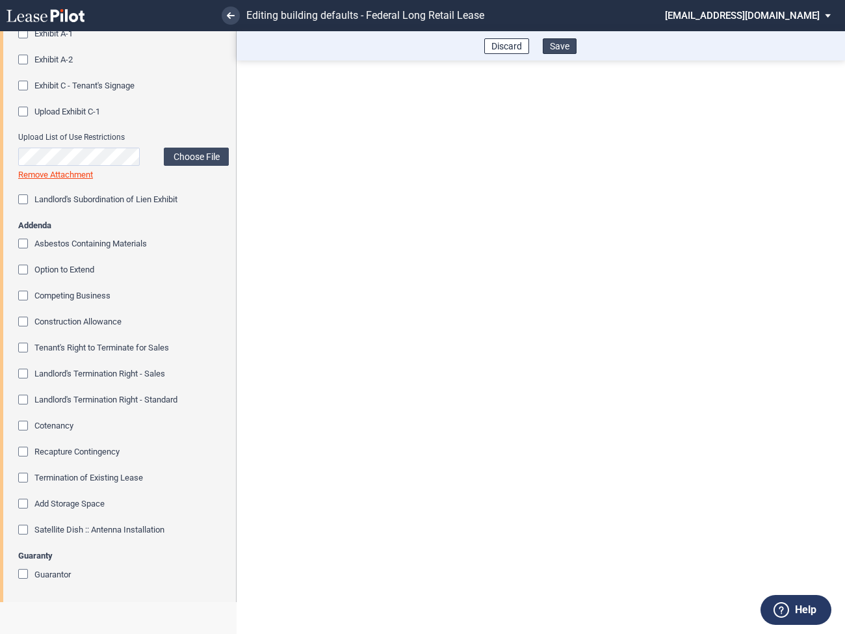
click at [562, 46] on button "Save" at bounding box center [560, 46] width 34 height 16
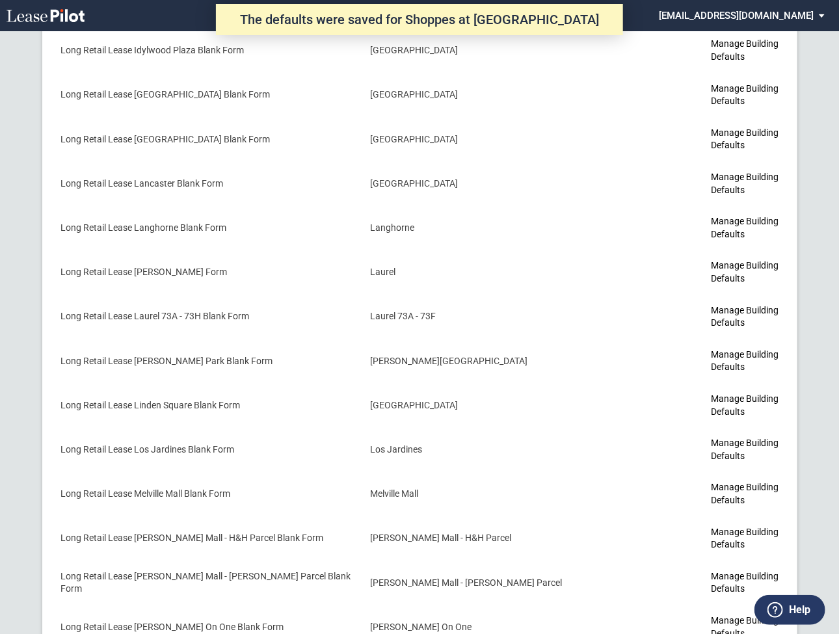
scroll to position [3532, 0]
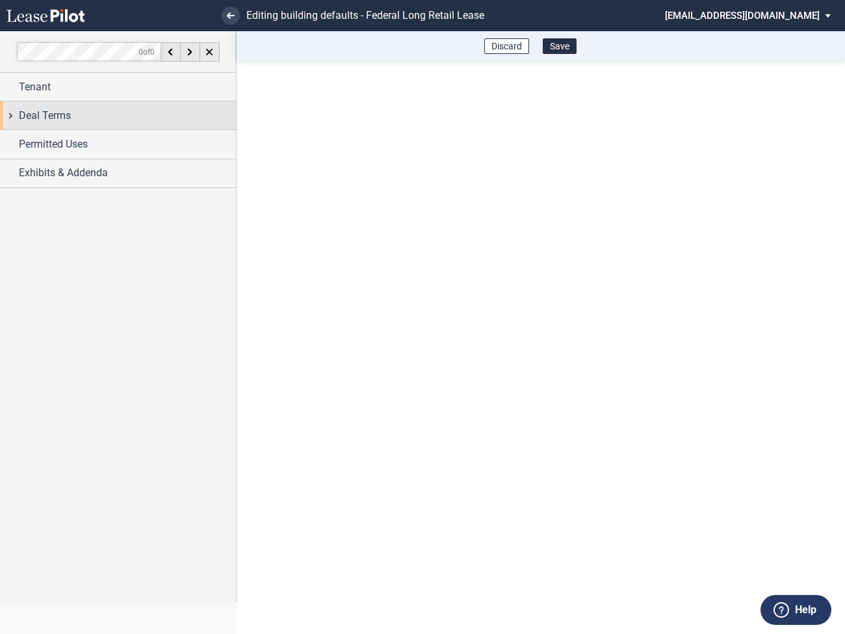
click at [12, 118] on div "Deal Terms" at bounding box center [118, 115] width 236 height 28
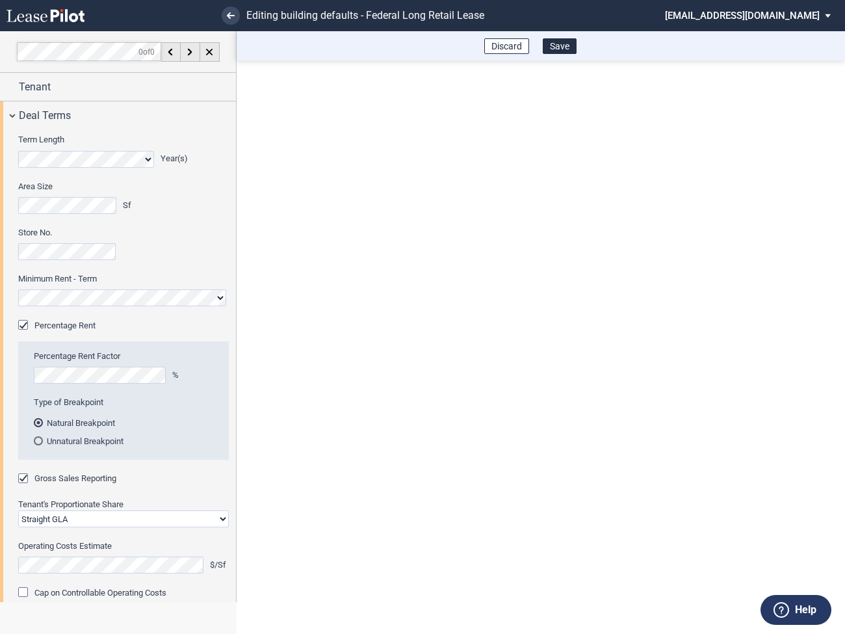
scroll to position [92, 0]
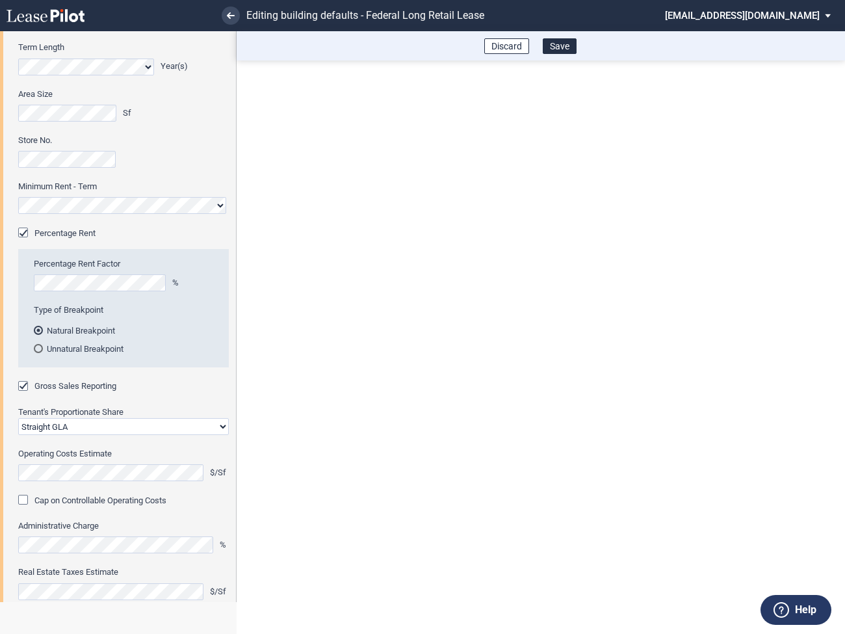
click at [743, 15] on md-select "eagleequity@leasepilot.co Super Admin Area Admin Area Settings Sign Out" at bounding box center [753, 14] width 178 height 29
click at [723, 34] on div "Super Admin Area" at bounding box center [741, 35] width 72 height 13
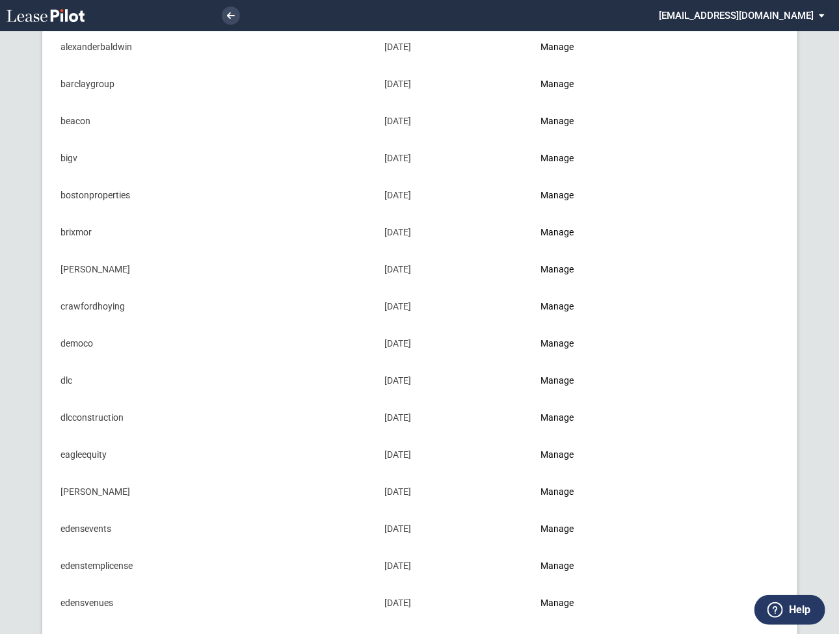
scroll to position [382, 0]
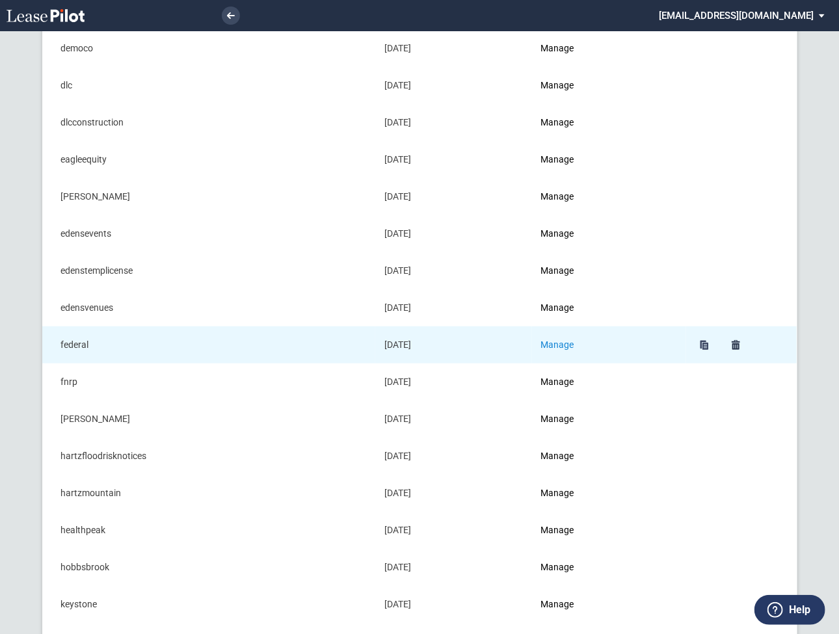
click at [564, 341] on link "Manage" at bounding box center [557, 344] width 33 height 10
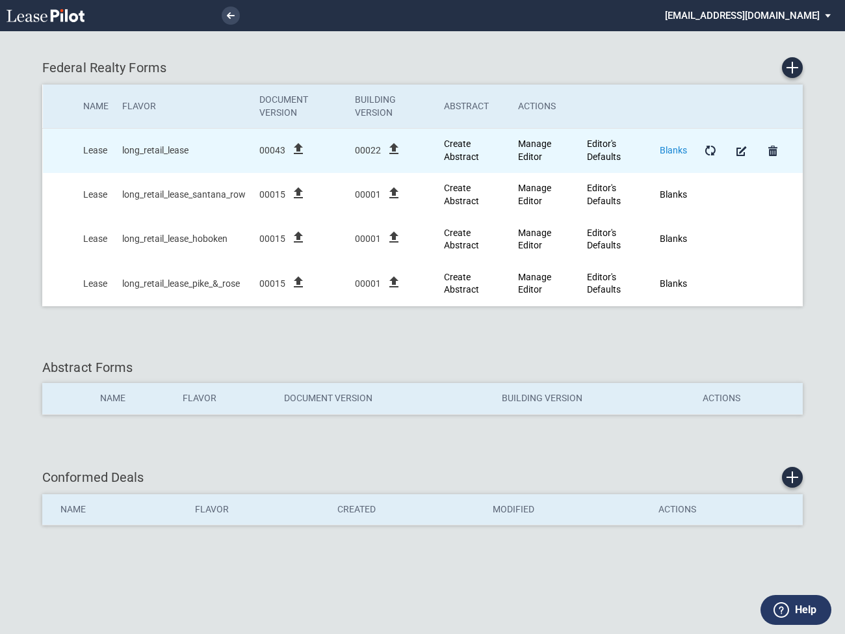
click at [671, 151] on link "Blanks" at bounding box center [673, 150] width 27 height 10
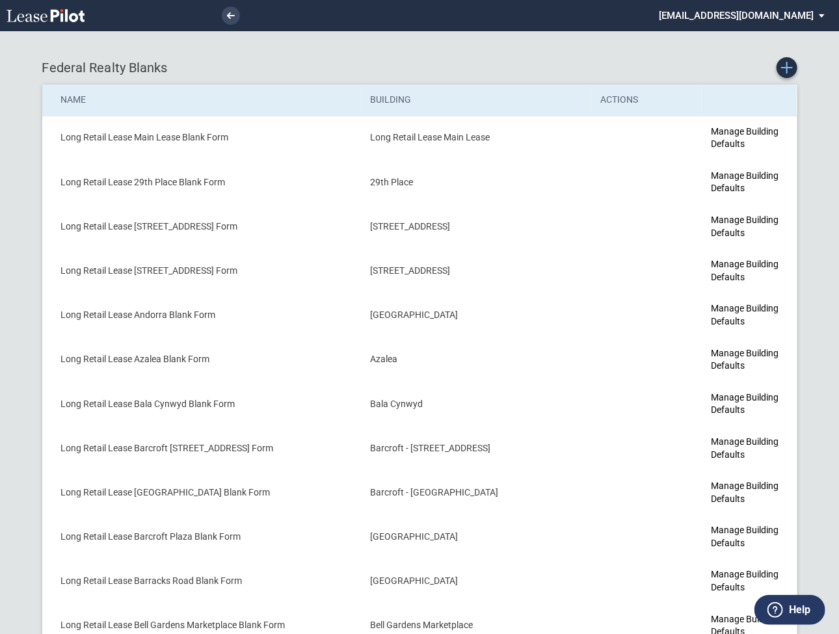
click at [787, 70] on use "Create new Blank Form" at bounding box center [787, 68] width 12 height 12
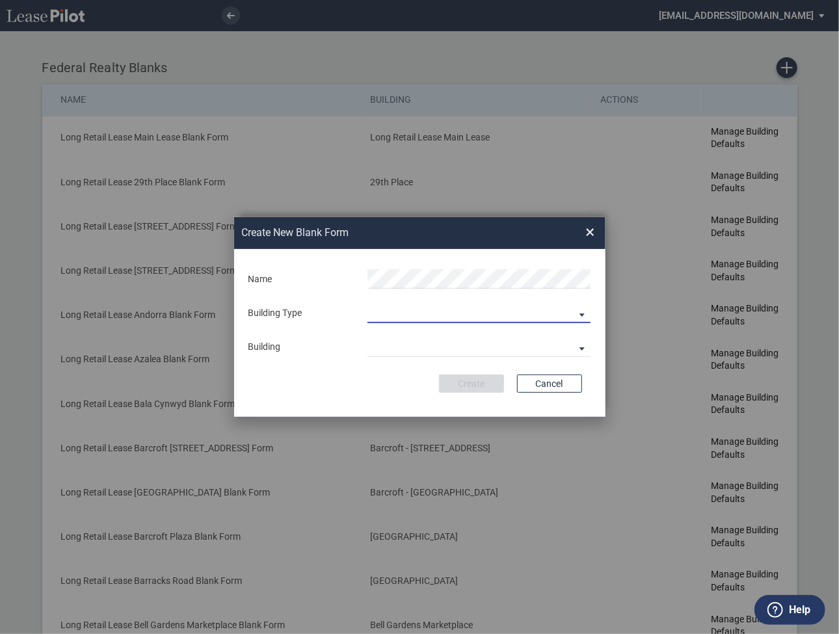
click at [381, 311] on md-select "Building Predefined Empty Building New Empty Building" at bounding box center [478, 314] width 223 height 20
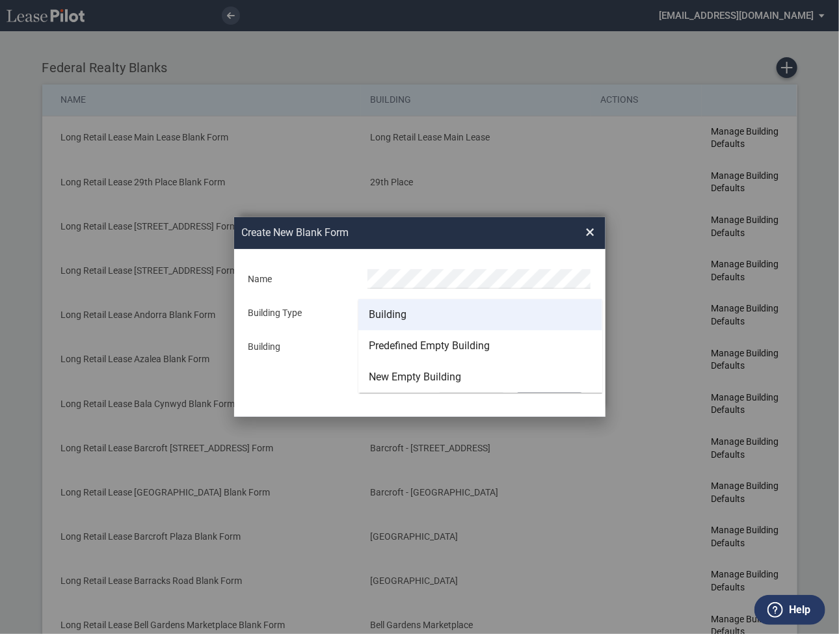
click at [376, 309] on div "Building" at bounding box center [388, 314] width 38 height 14
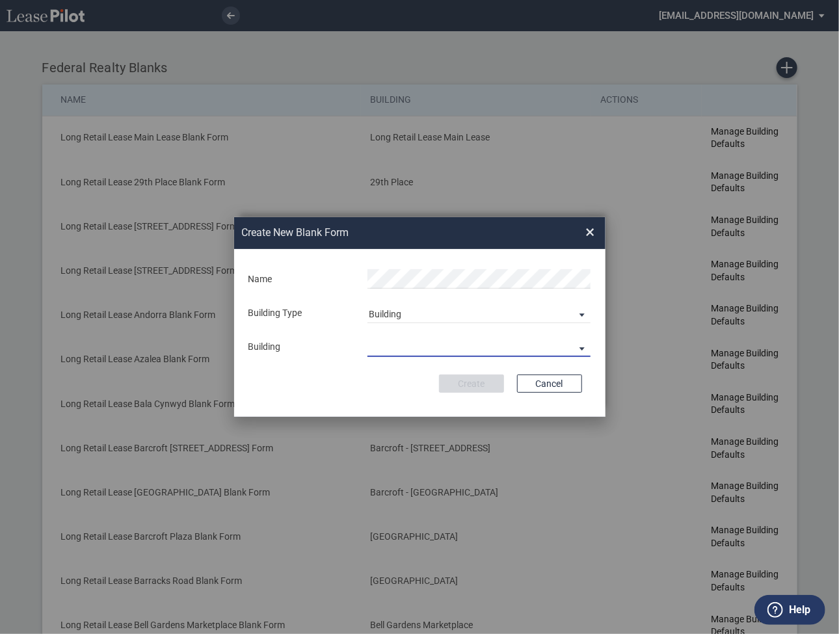
click at [388, 350] on md-select "29th Place 6464 Lincolnia Avenue 7770 Richmond Highway Andorra Azalea Bala Cynw…" at bounding box center [478, 347] width 223 height 20
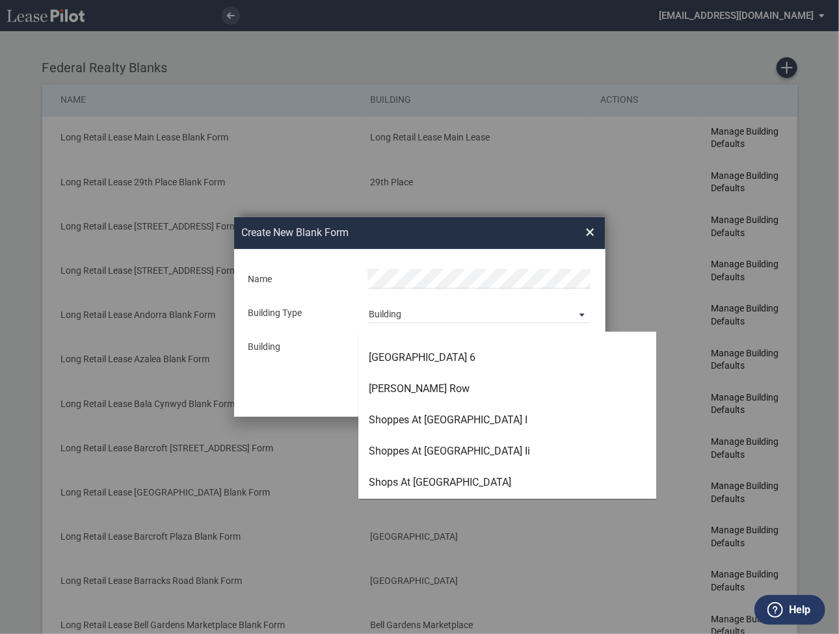
scroll to position [3329, 0]
click at [391, 481] on div "Shops At Wildwood" at bounding box center [440, 482] width 142 height 14
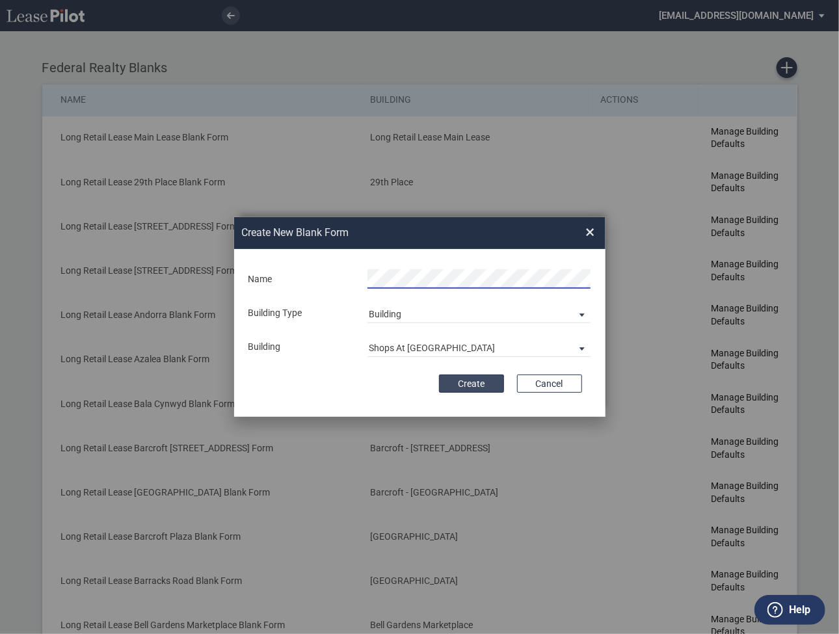
click at [460, 385] on button "Create" at bounding box center [471, 383] width 65 height 18
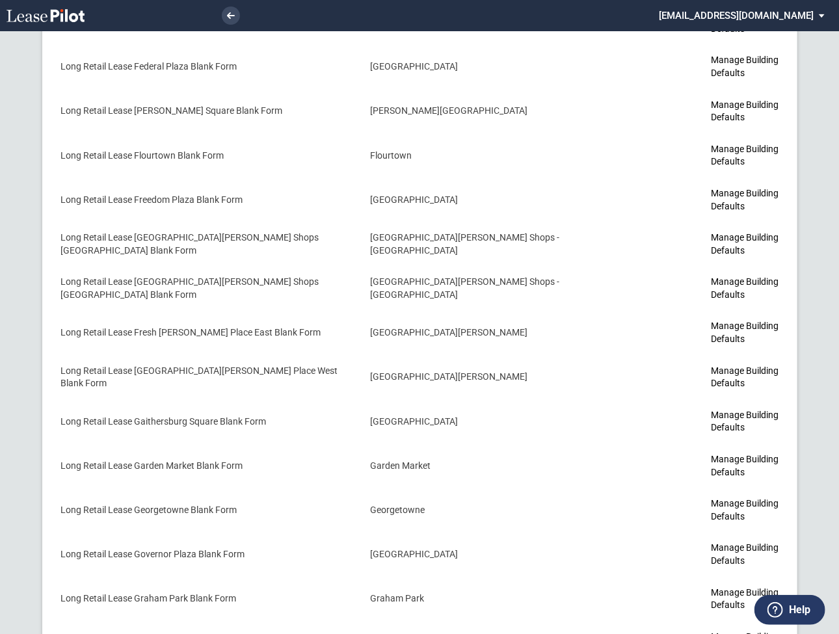
scroll to position [3569, 0]
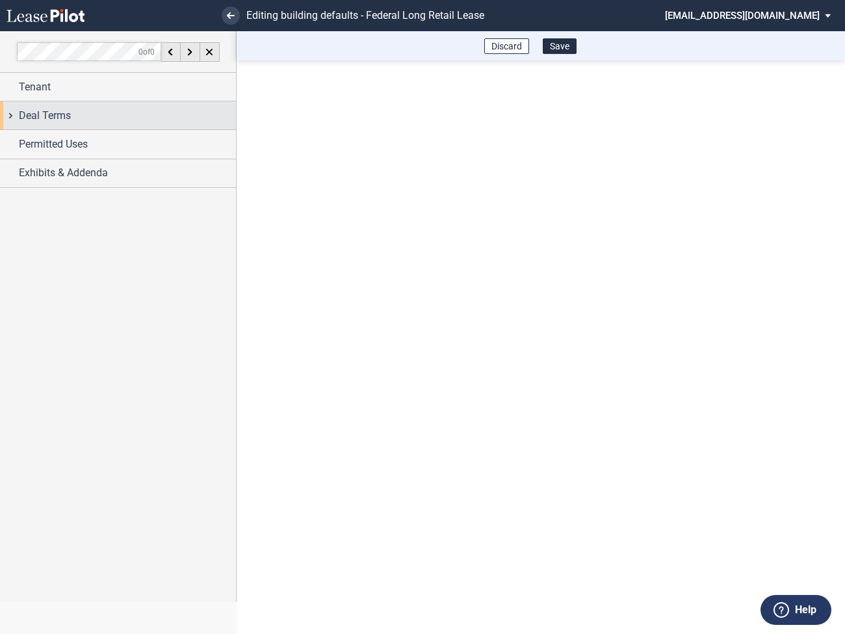
click at [14, 117] on div "Deal Terms" at bounding box center [118, 115] width 236 height 28
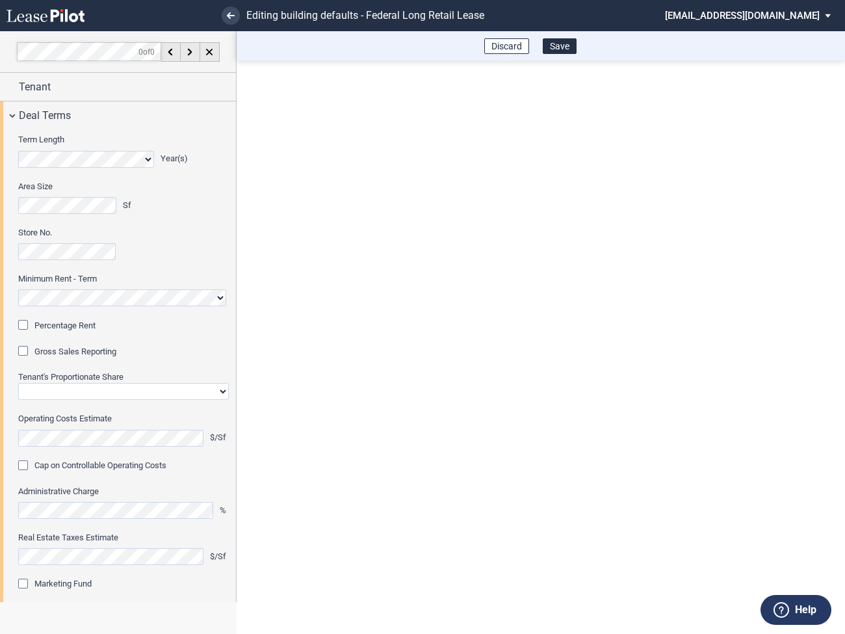
click at [27, 324] on div "Percentage Rent" at bounding box center [24, 326] width 13 height 13
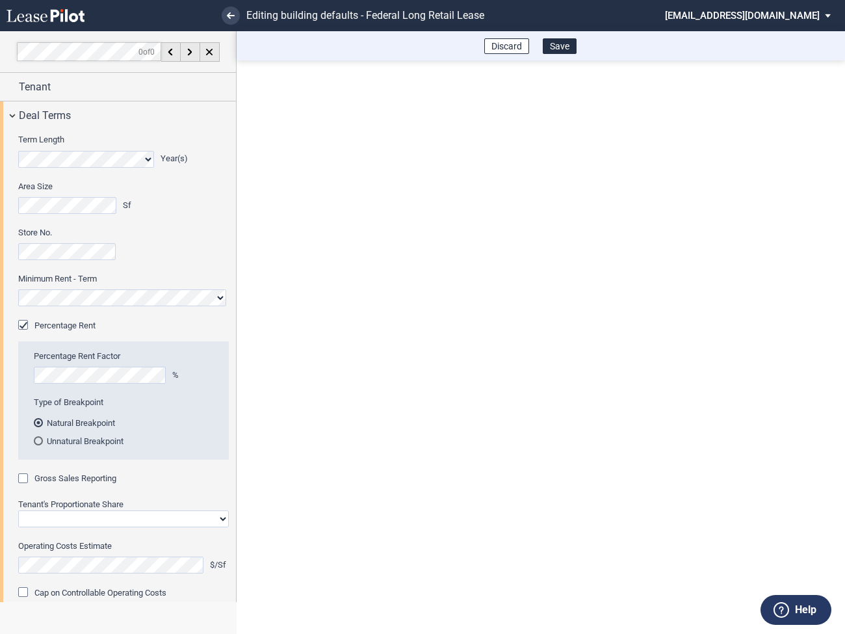
click at [25, 474] on div "Gross Sales Reporting" at bounding box center [24, 479] width 13 height 13
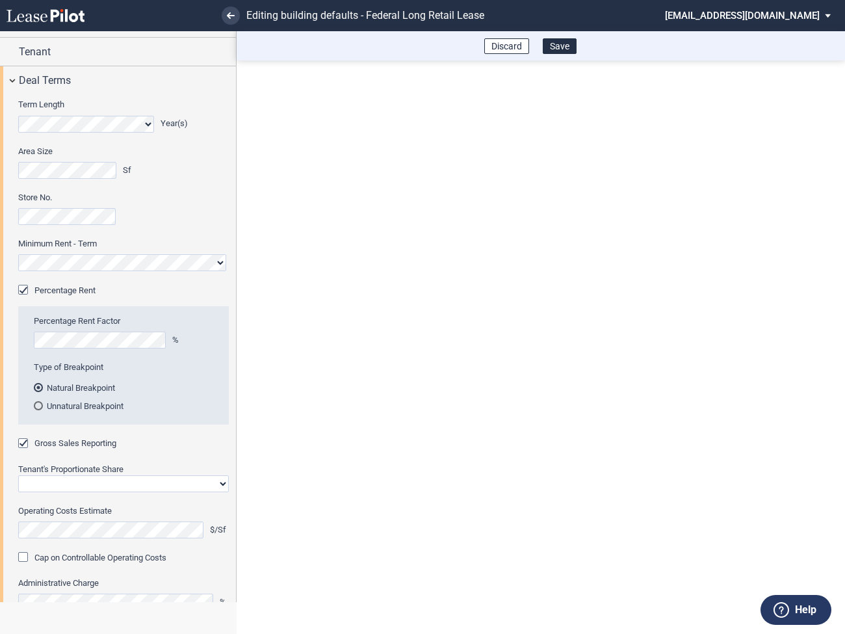
scroll to position [69, 0]
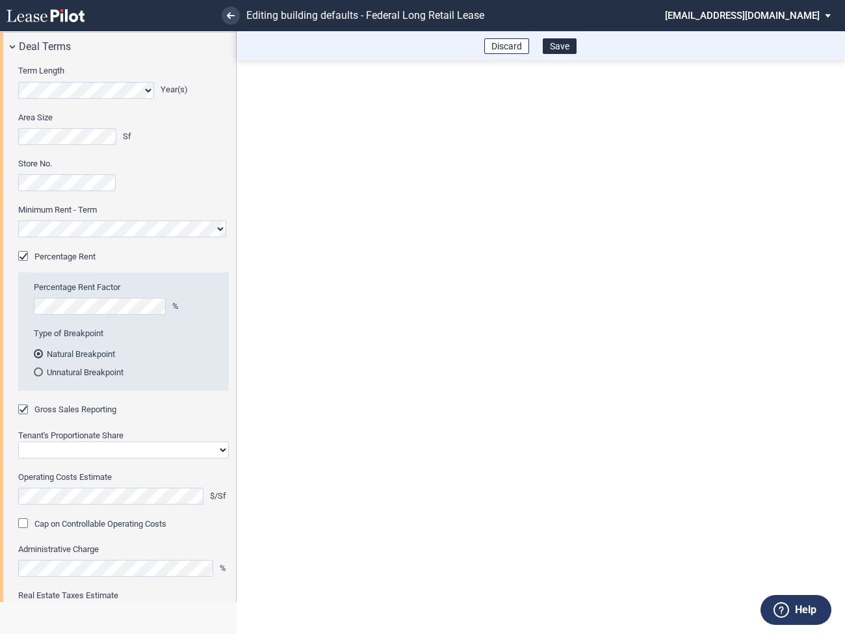
click at [52, 450] on select "Straight GLA Net Major" at bounding box center [123, 449] width 211 height 17
select select "straight GLA"
click at [18, 441] on select "Straight GLA Net Major" at bounding box center [123, 449] width 211 height 17
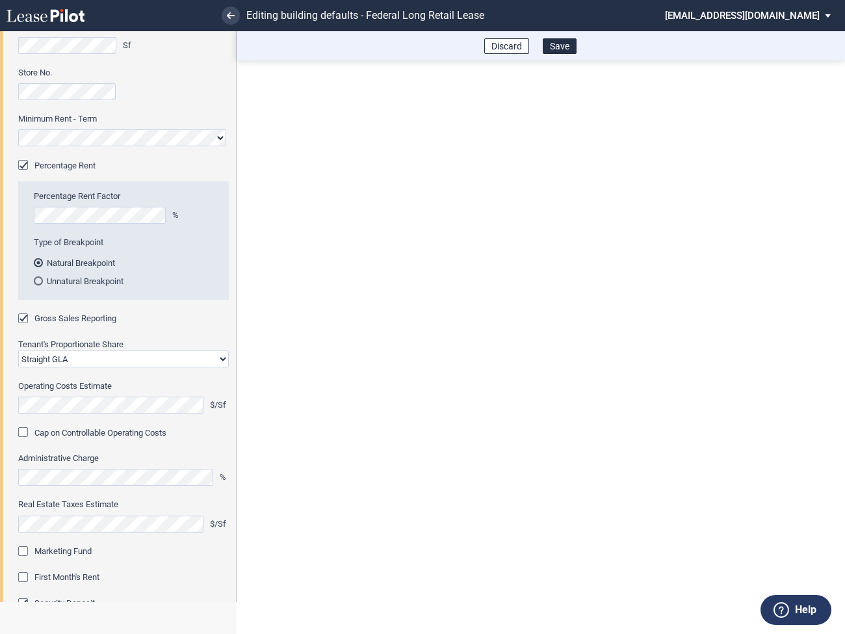
click at [25, 553] on div "Marketing Fund" at bounding box center [24, 552] width 13 height 13
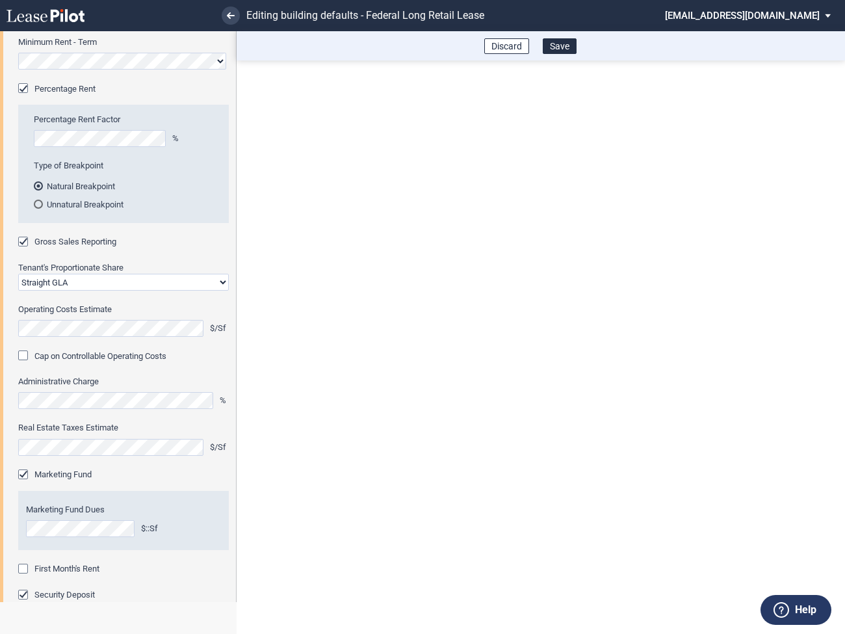
scroll to position [294, 0]
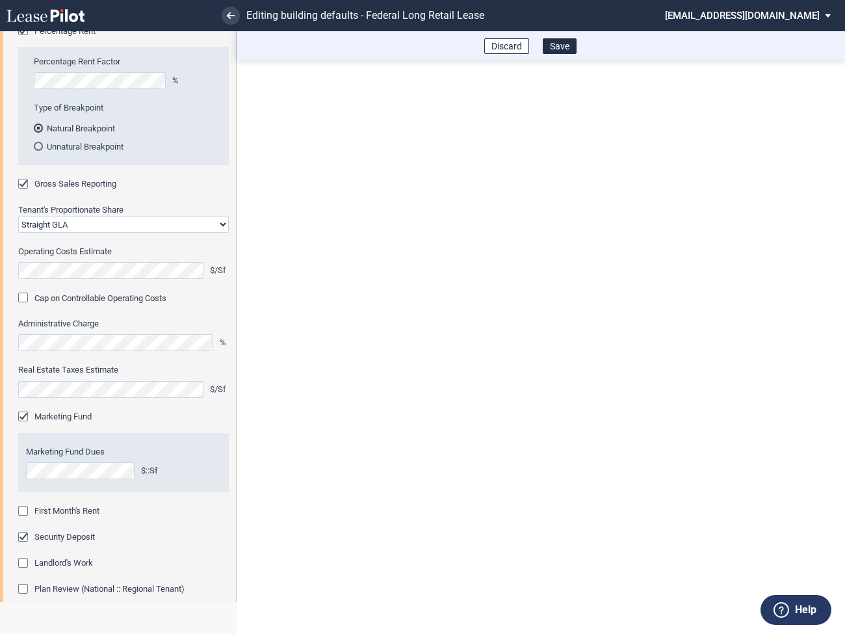
click at [24, 511] on div "First Month's Rent" at bounding box center [24, 512] width 13 height 13
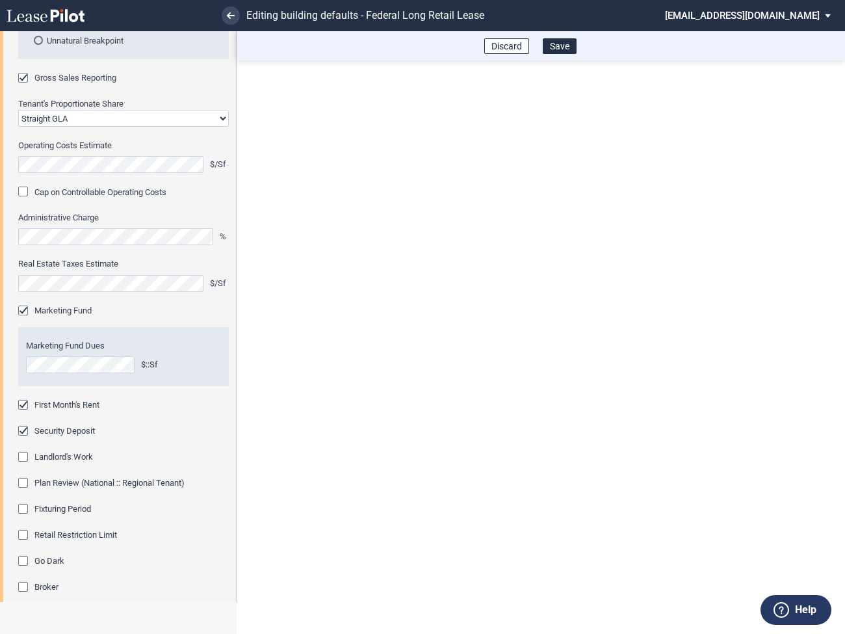
click at [24, 511] on div "Fixturing Period" at bounding box center [24, 510] width 13 height 13
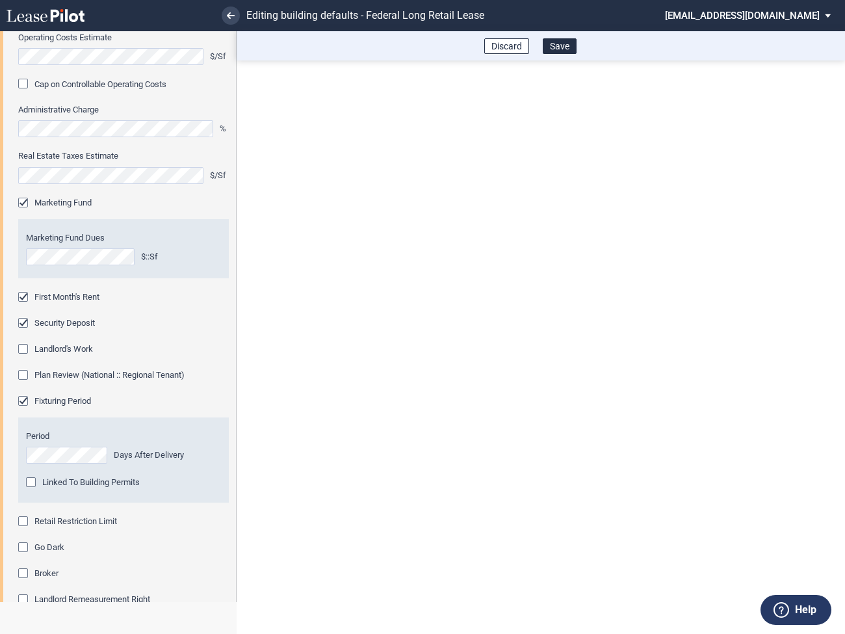
click at [24, 523] on div "Retail Restriction Limit" at bounding box center [24, 522] width 13 height 13
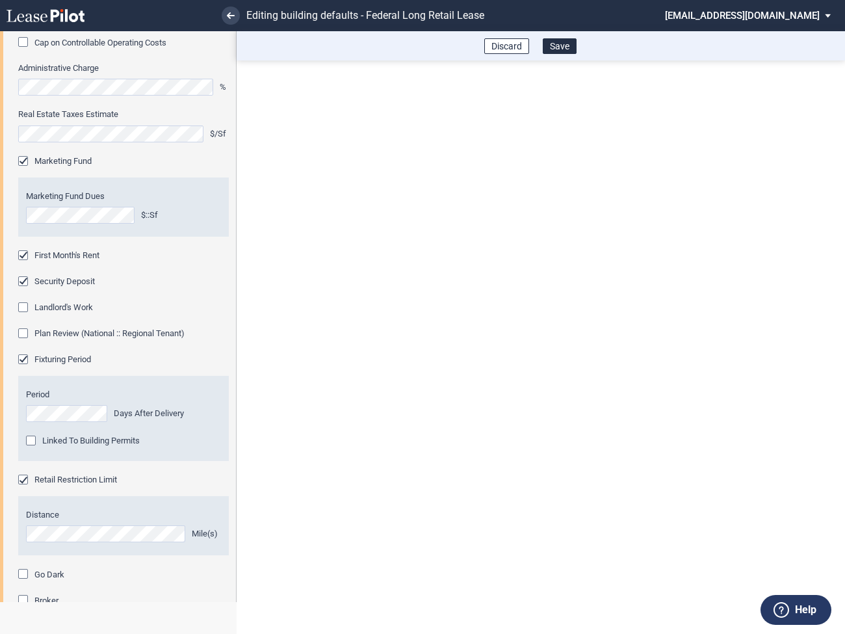
scroll to position [685, 0]
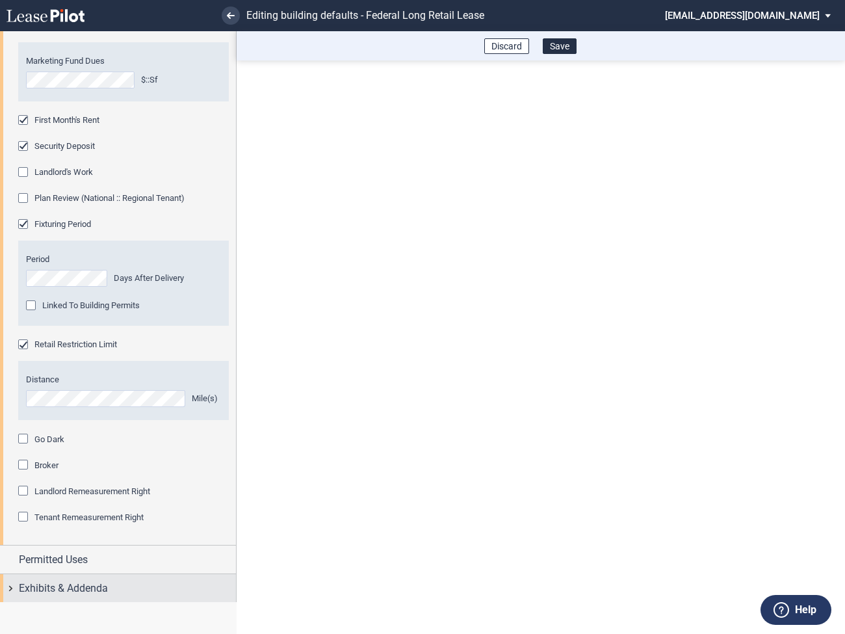
click at [5, 590] on div "Exhibits & Addenda" at bounding box center [118, 588] width 236 height 28
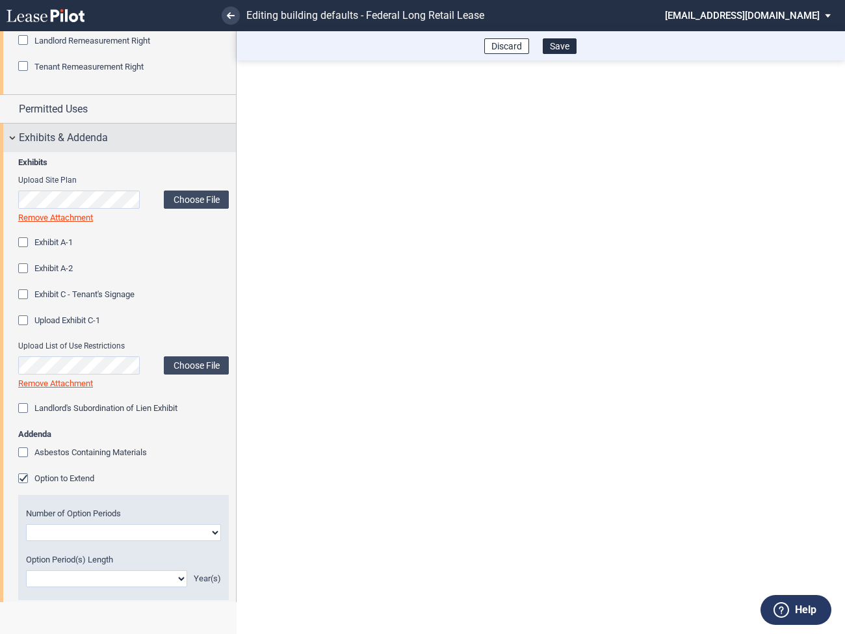
scroll to position [1144, 0]
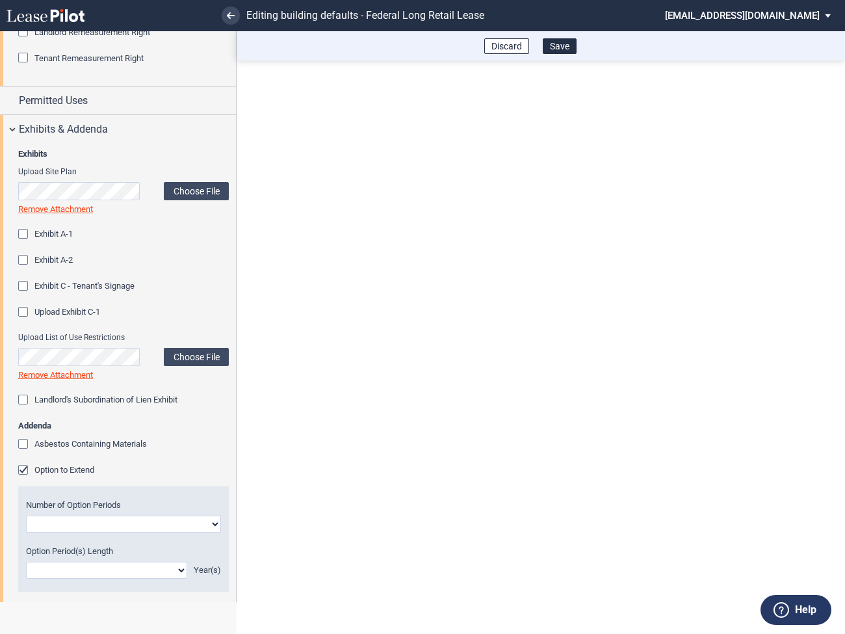
click at [26, 473] on div "Option to Extend" at bounding box center [24, 471] width 13 height 13
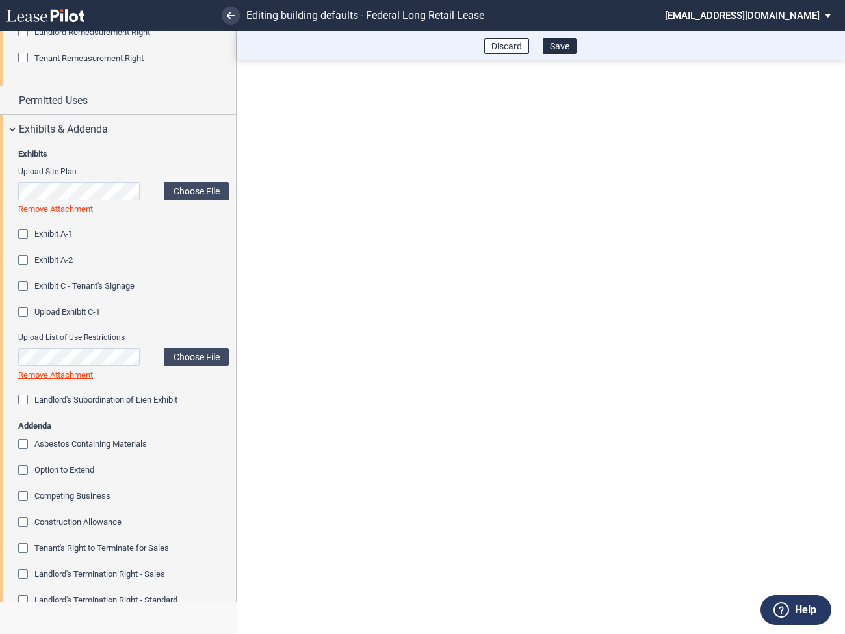
scroll to position [1344, 0]
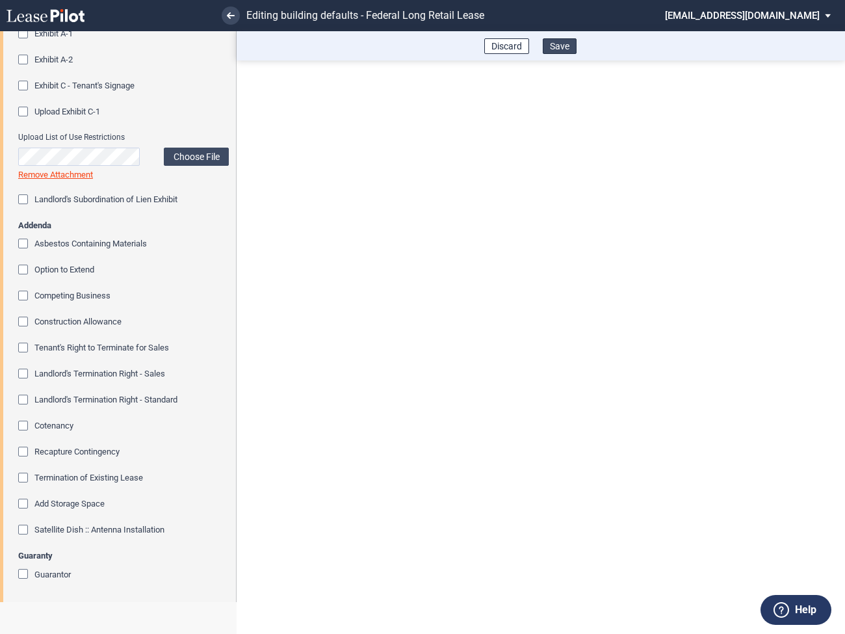
click at [566, 47] on button "Save" at bounding box center [560, 46] width 34 height 16
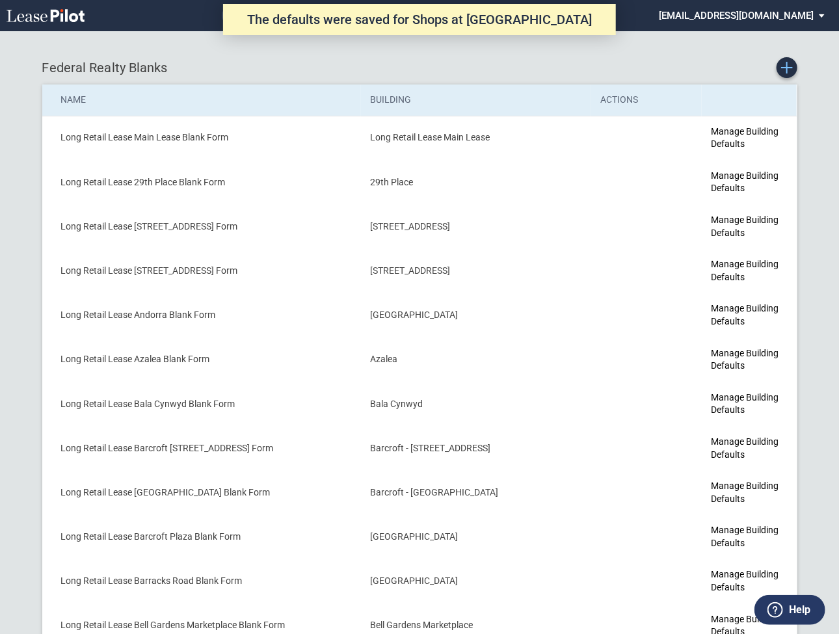
click at [788, 70] on icon "Create new Blank Form" at bounding box center [787, 68] width 12 height 12
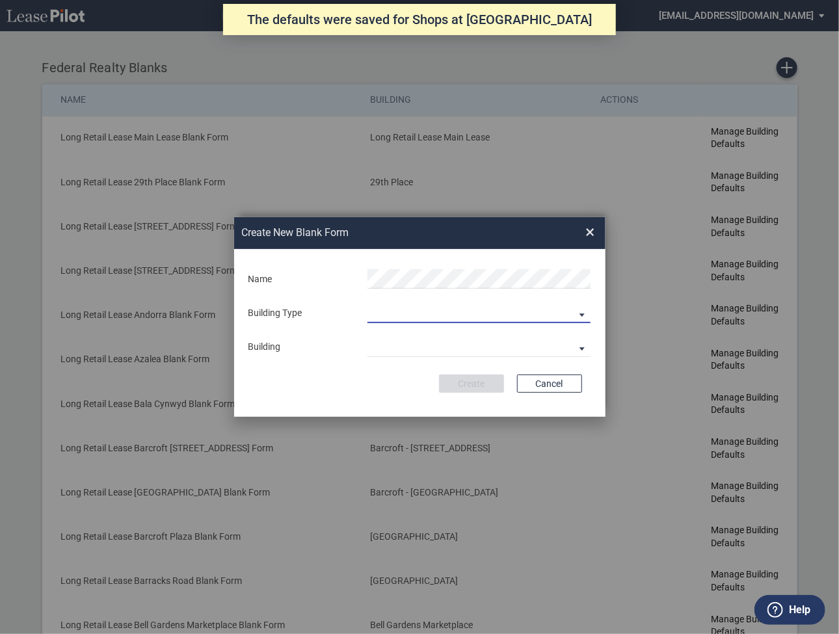
click at [396, 309] on md-select "Building Predefined Empty Building New Empty Building" at bounding box center [478, 314] width 223 height 20
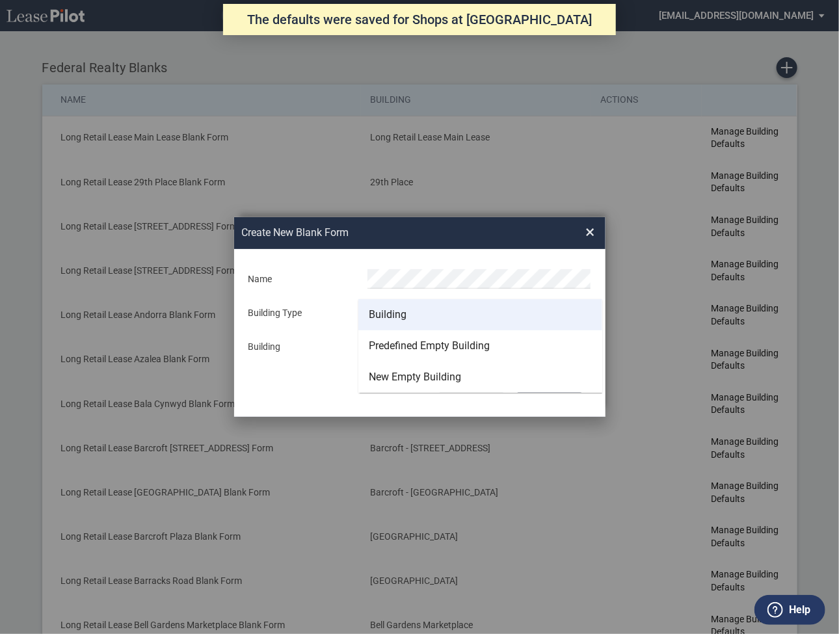
click at [383, 313] on div "Building" at bounding box center [388, 314] width 38 height 14
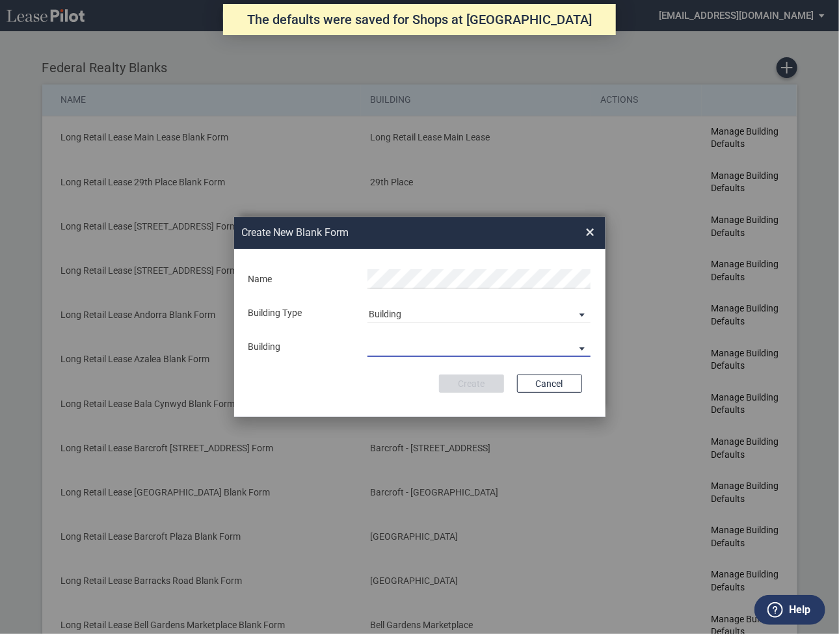
click at [382, 352] on md-select "29th Place [STREET_ADDRESS] [STREET_ADDRESS] [GEOGRAPHIC_DATA] Azalea Bala Cynw…" at bounding box center [478, 347] width 223 height 20
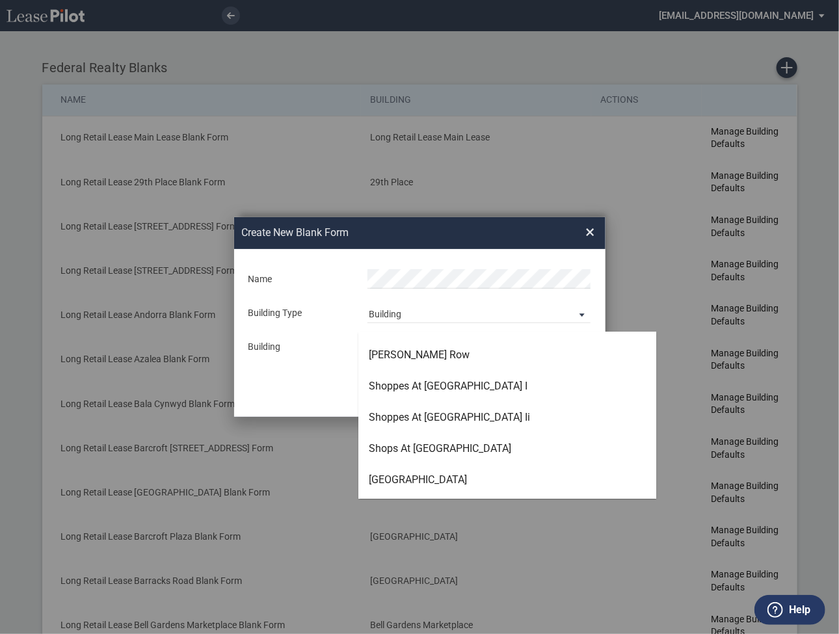
scroll to position [3362, 0]
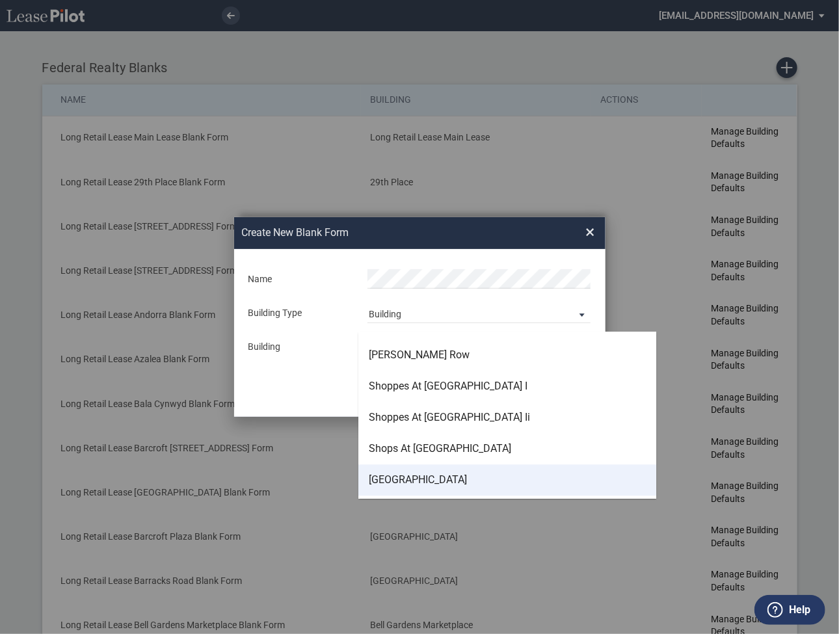
click at [387, 488] on md-option "[GEOGRAPHIC_DATA]" at bounding box center [507, 480] width 298 height 31
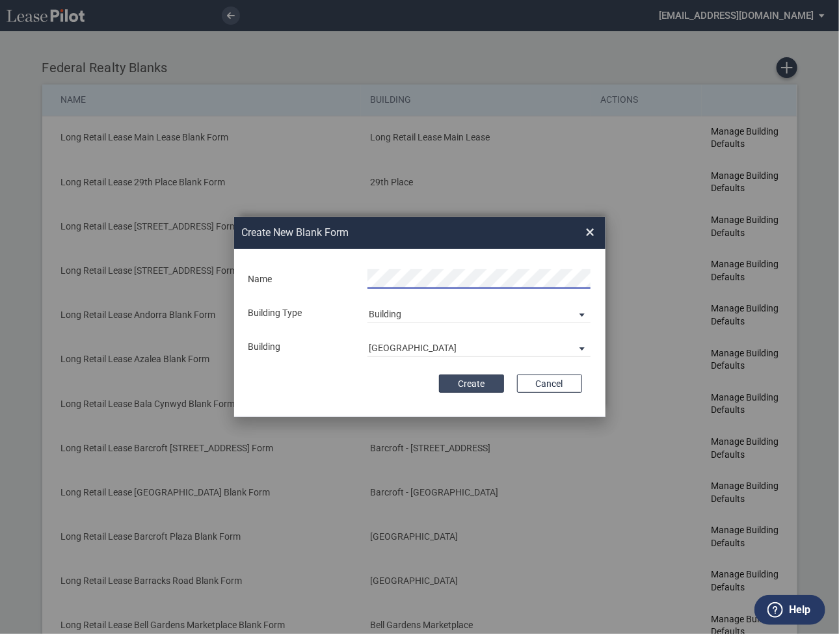
click at [473, 383] on button "Create" at bounding box center [471, 383] width 65 height 18
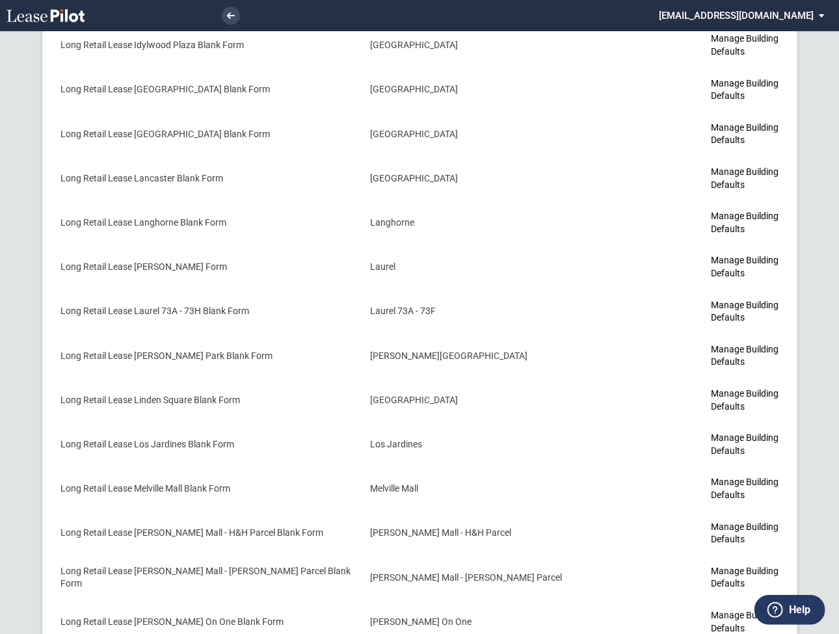
scroll to position [3606, 0]
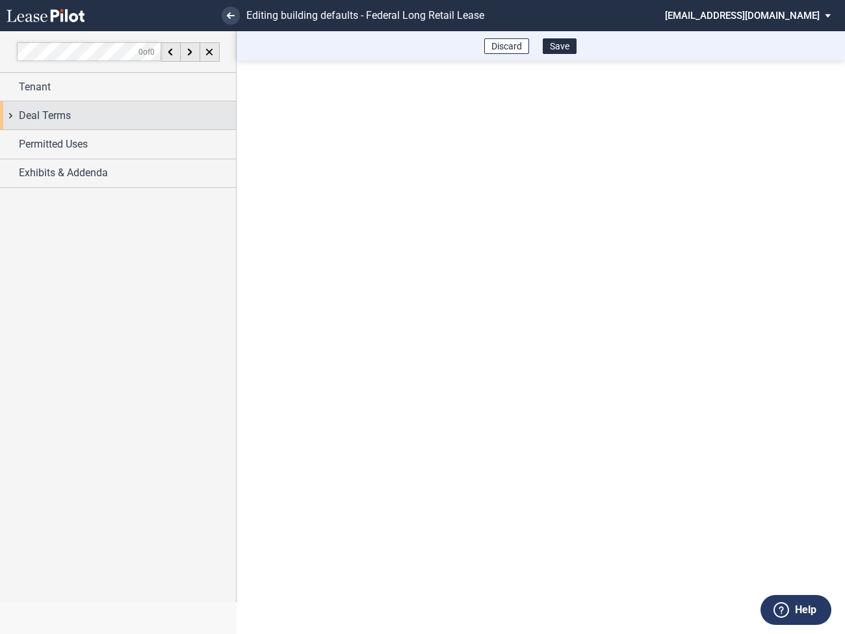
click at [8, 119] on div "Deal Terms" at bounding box center [118, 115] width 236 height 28
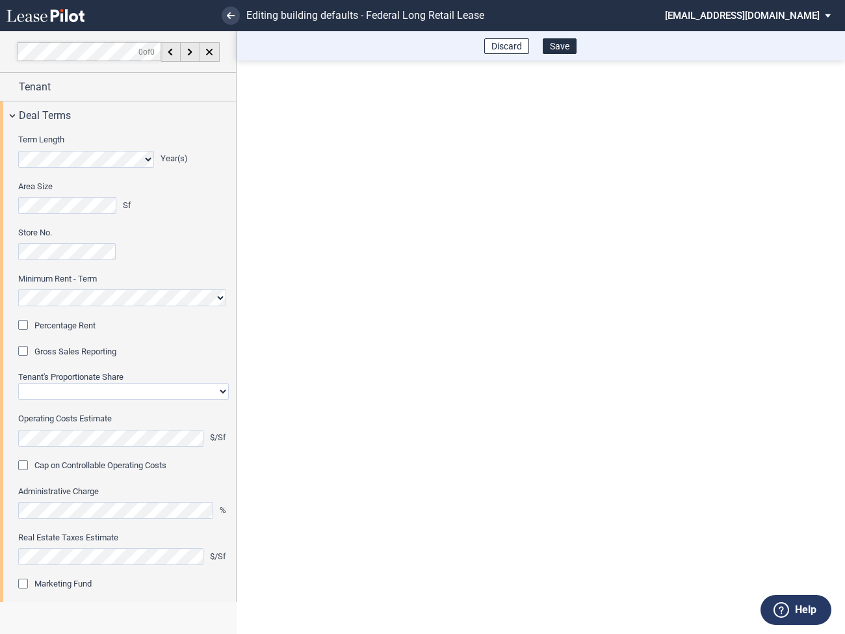
click at [25, 323] on div "Percentage Rent" at bounding box center [24, 326] width 13 height 13
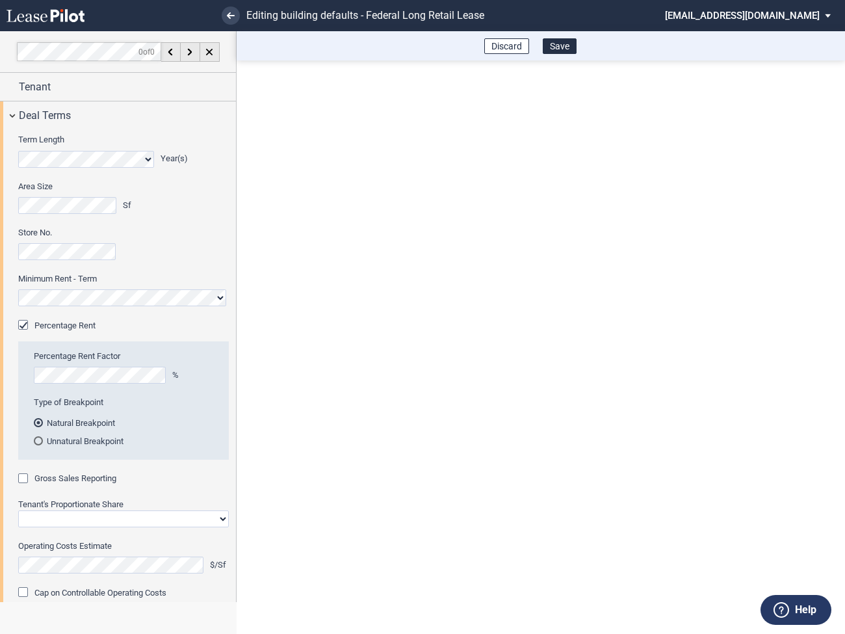
click at [27, 473] on div "Gross Sales Reporting" at bounding box center [24, 479] width 13 height 13
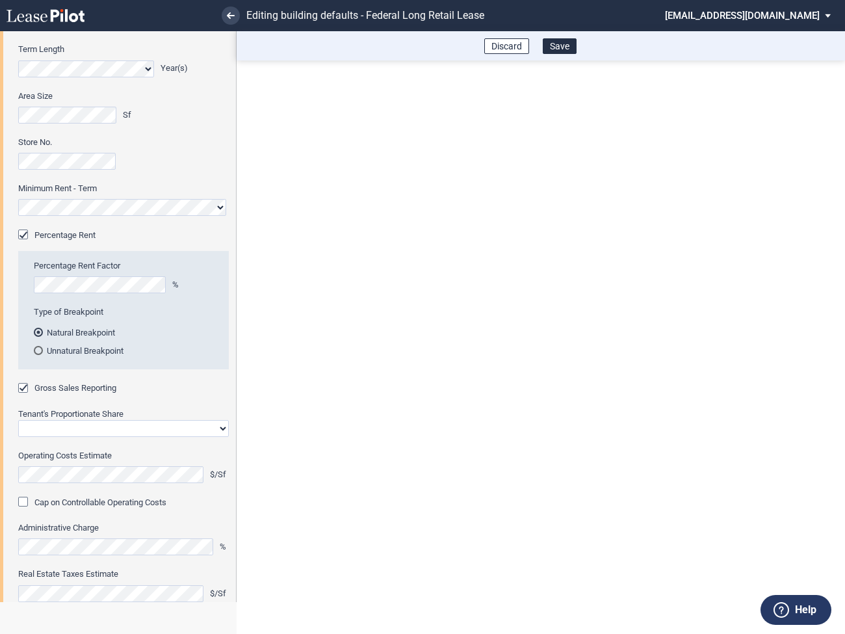
click at [68, 423] on select "Straight GLA Net Major" at bounding box center [123, 428] width 211 height 17
select select "straight GLA"
click at [18, 420] on select "Straight GLA Net Major" at bounding box center [123, 428] width 211 height 17
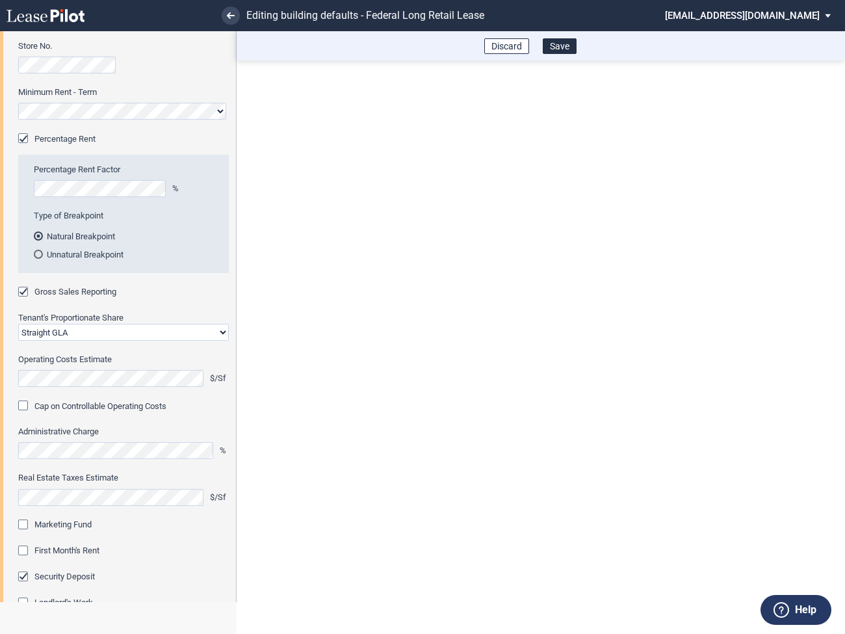
scroll to position [195, 0]
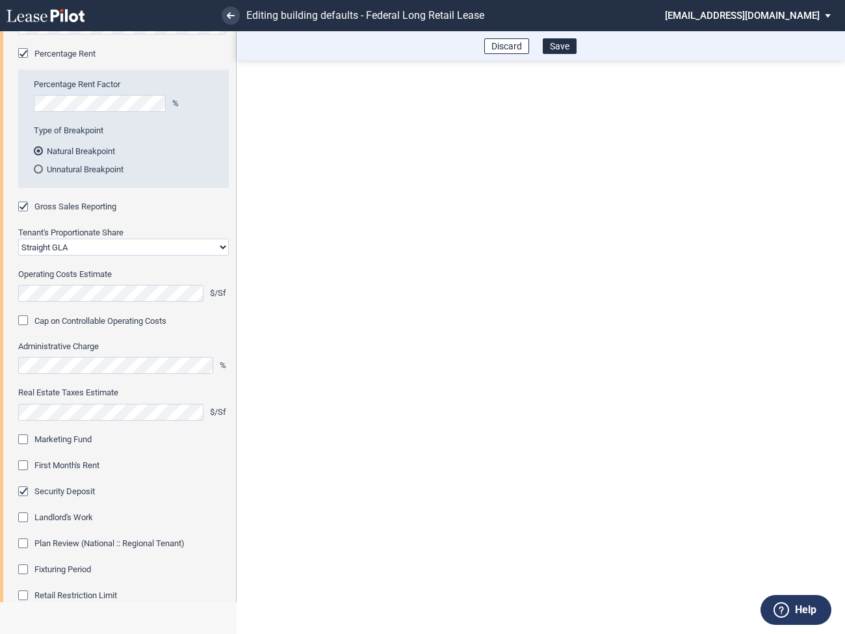
click at [29, 440] on div "Marketing Fund" at bounding box center [24, 440] width 13 height 13
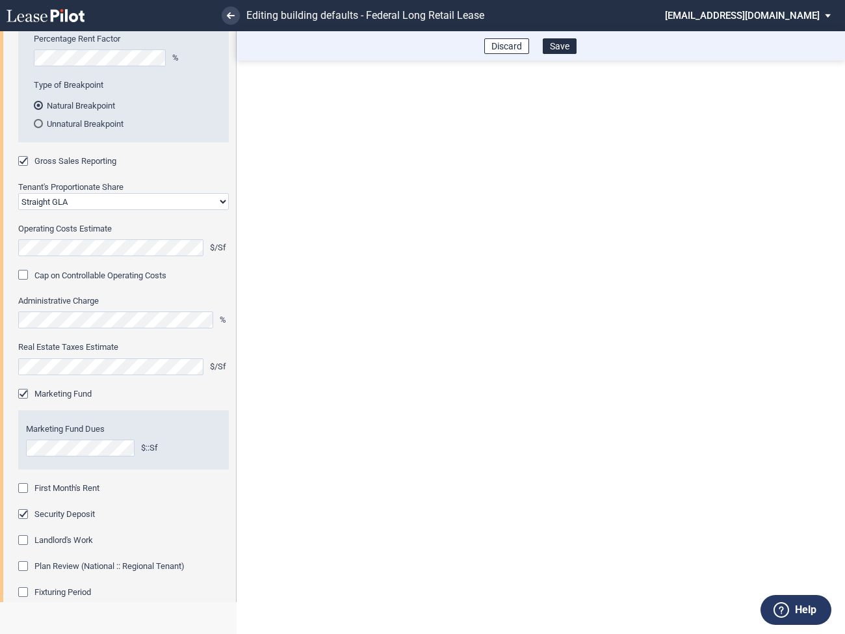
click at [23, 486] on div "First Month's Rent" at bounding box center [24, 489] width 13 height 13
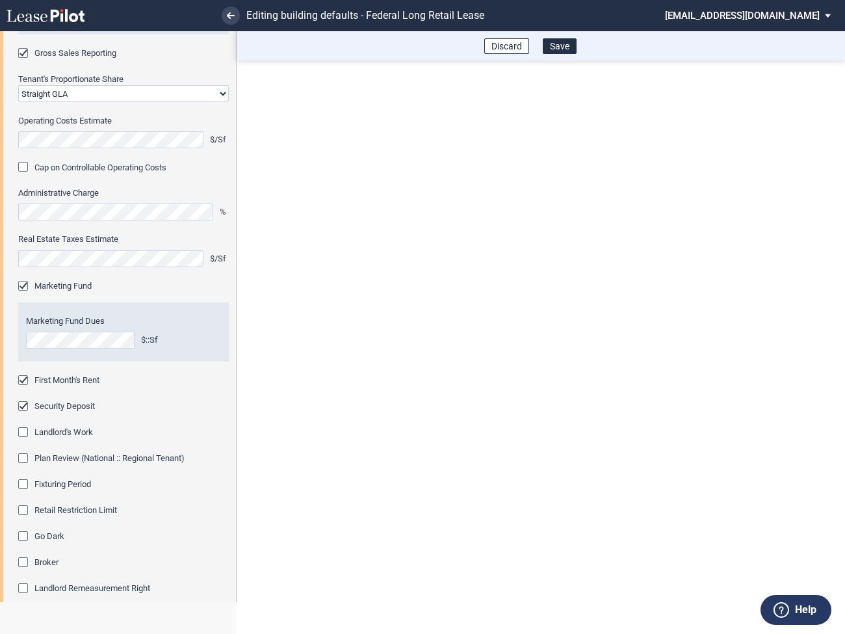
click at [23, 484] on div "Fixturing Period" at bounding box center [24, 485] width 13 height 13
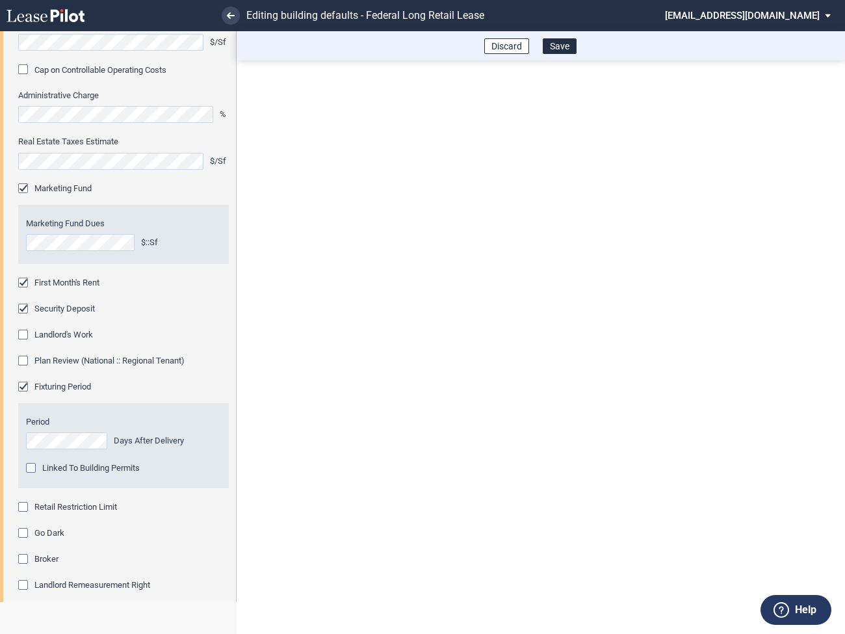
click at [25, 508] on div "Retail Restriction Limit" at bounding box center [24, 508] width 13 height 13
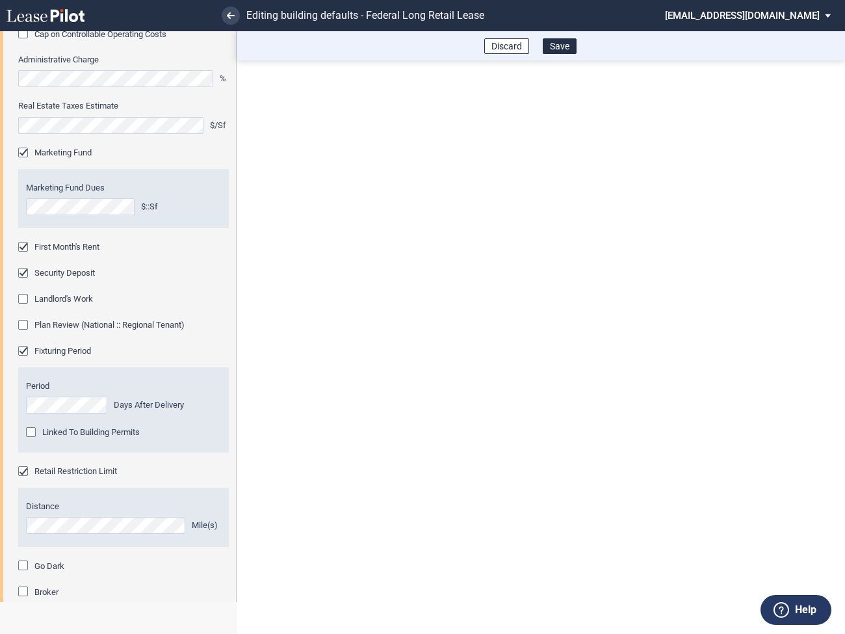
scroll to position [685, 0]
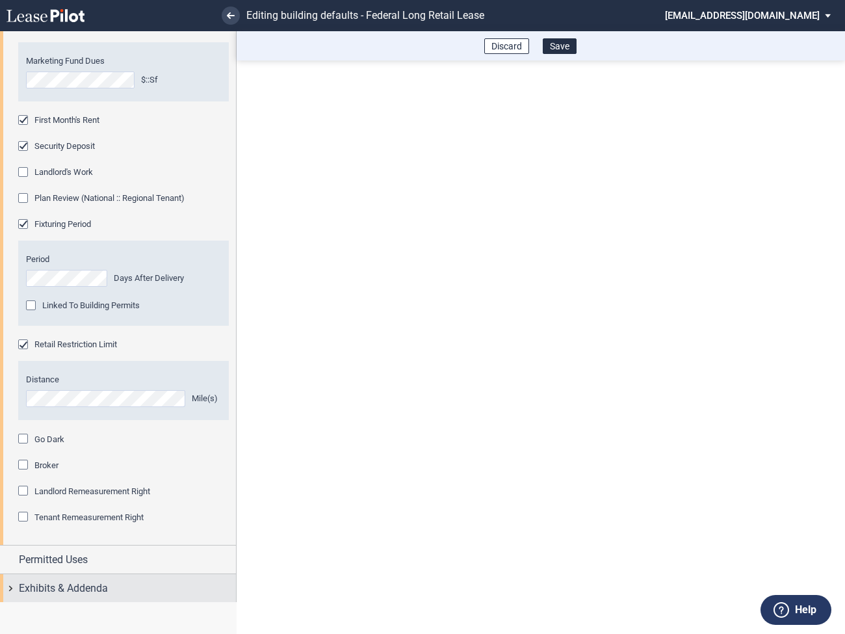
click at [10, 589] on div "Exhibits & Addenda" at bounding box center [118, 588] width 236 height 28
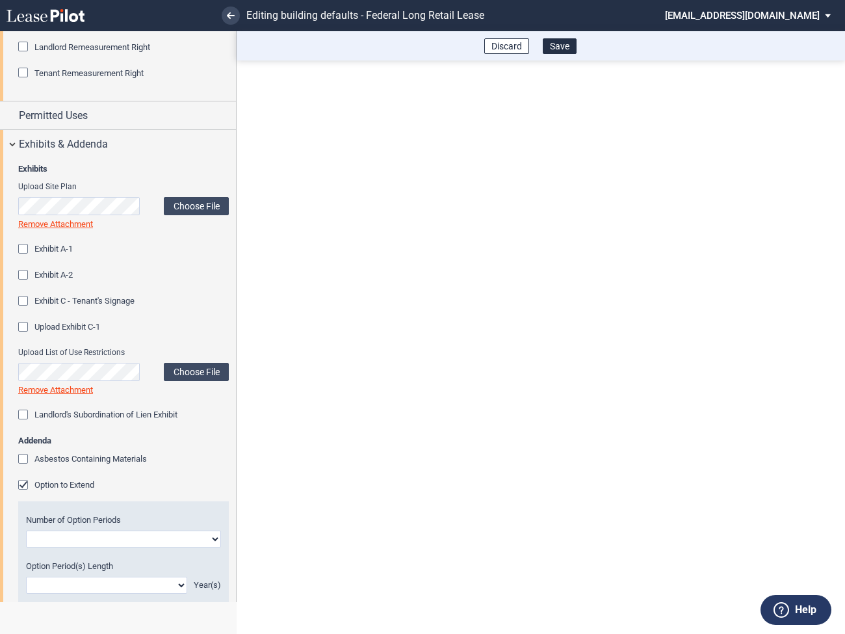
scroll to position [1170, 0]
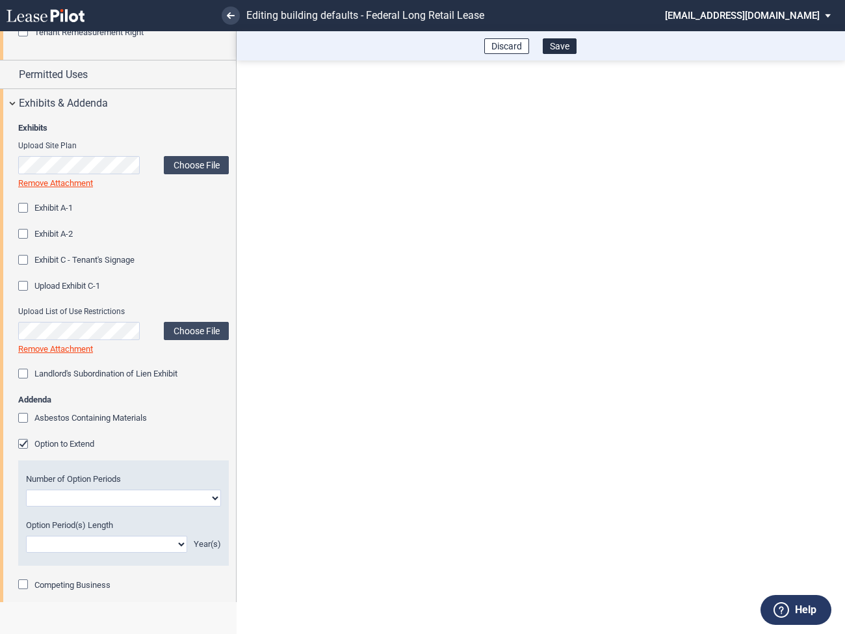
click at [25, 441] on div "Option to Extend" at bounding box center [24, 445] width 13 height 13
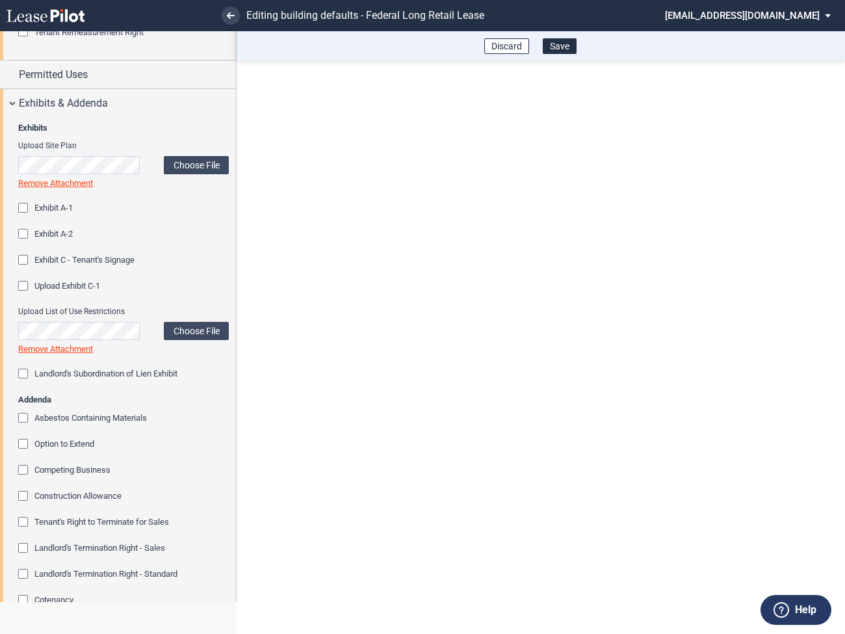
scroll to position [1344, 0]
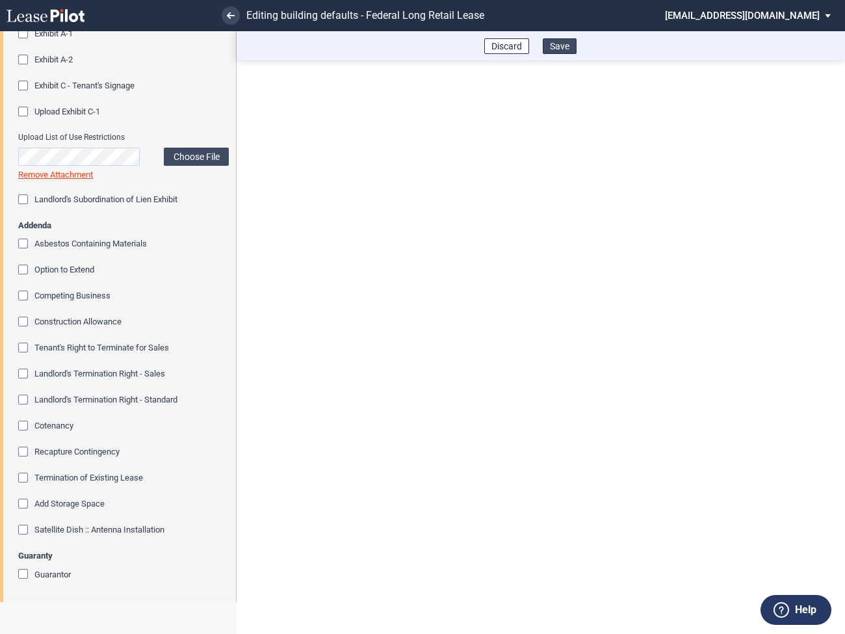
click at [566, 43] on button "Save" at bounding box center [560, 46] width 34 height 16
